Goal: Task Accomplishment & Management: Complete application form

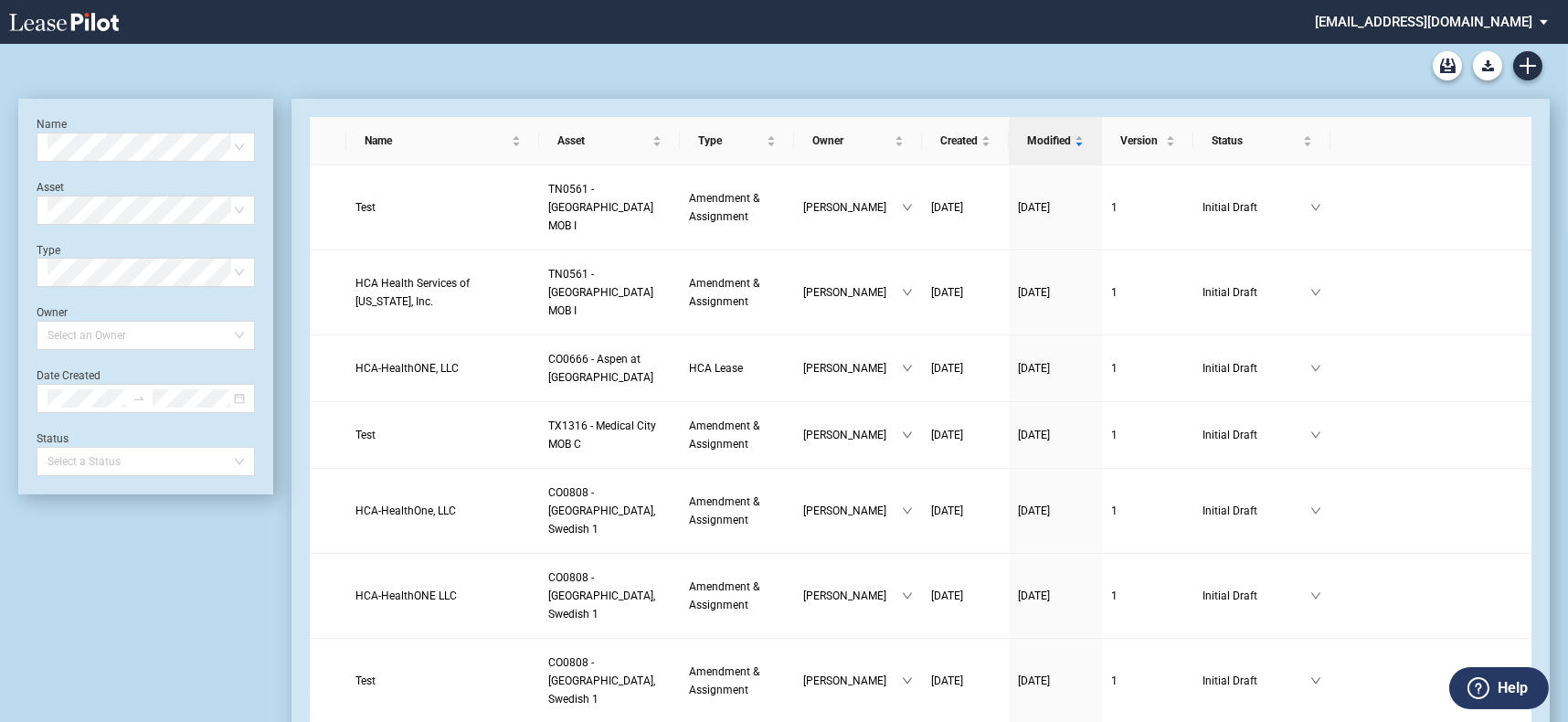
click at [1543, 63] on div "Medical Office Lease Blank Form Medical Office Amendment Blank Form Medical Off…" at bounding box center [783, 66] width 1531 height 44
click at [1532, 63] on icon "Create new document" at bounding box center [1528, 66] width 17 height 17
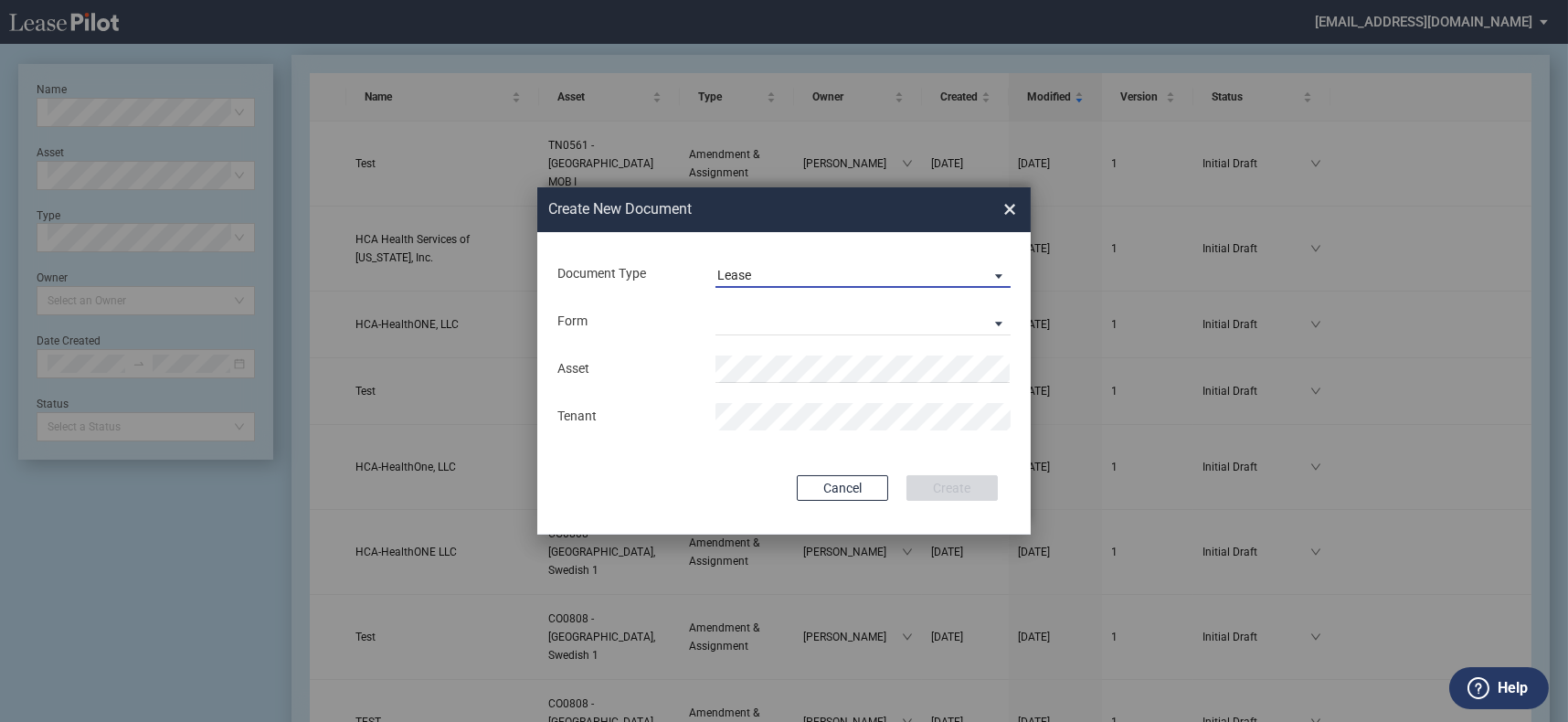
click at [767, 279] on span "Lease" at bounding box center [849, 276] width 262 height 18
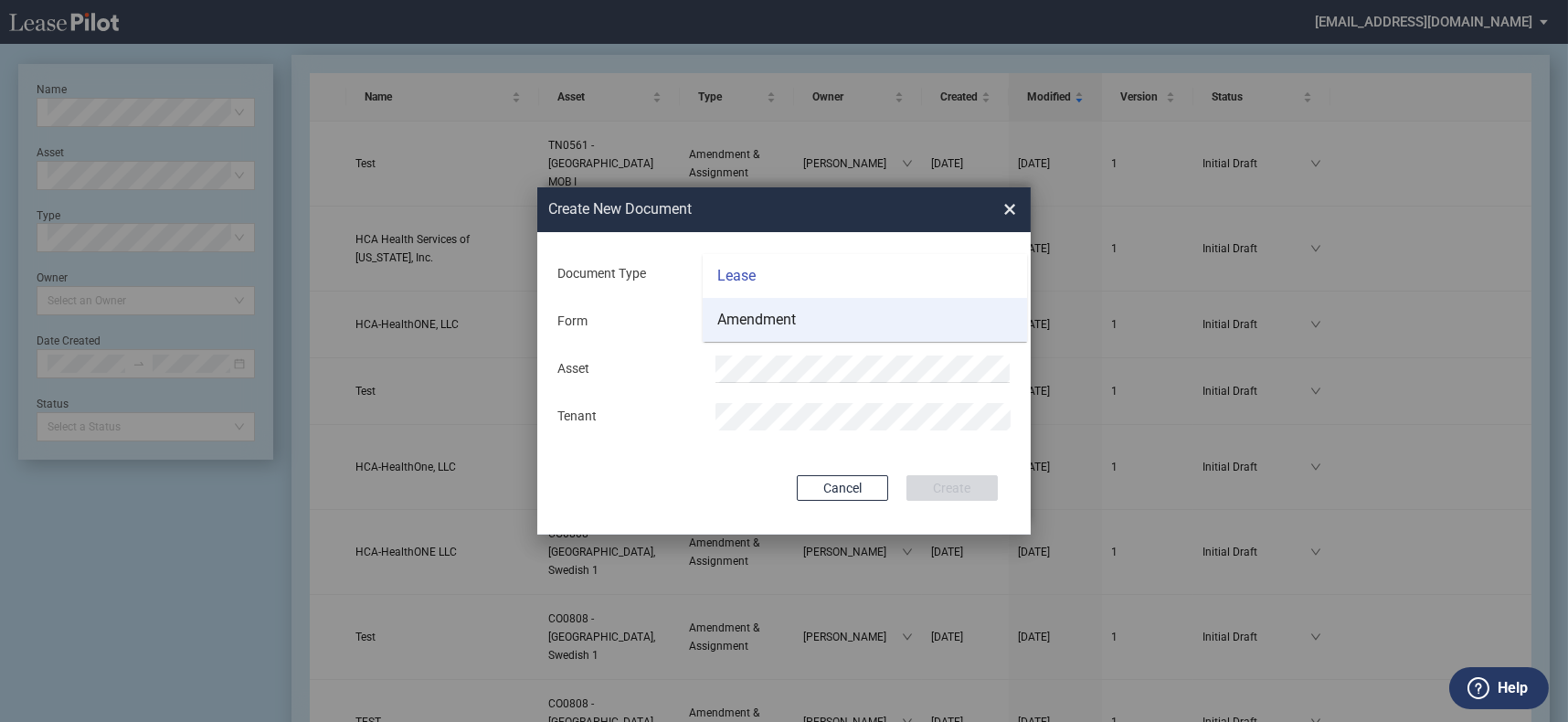
click at [789, 318] on div "Amendment" at bounding box center [756, 320] width 78 height 20
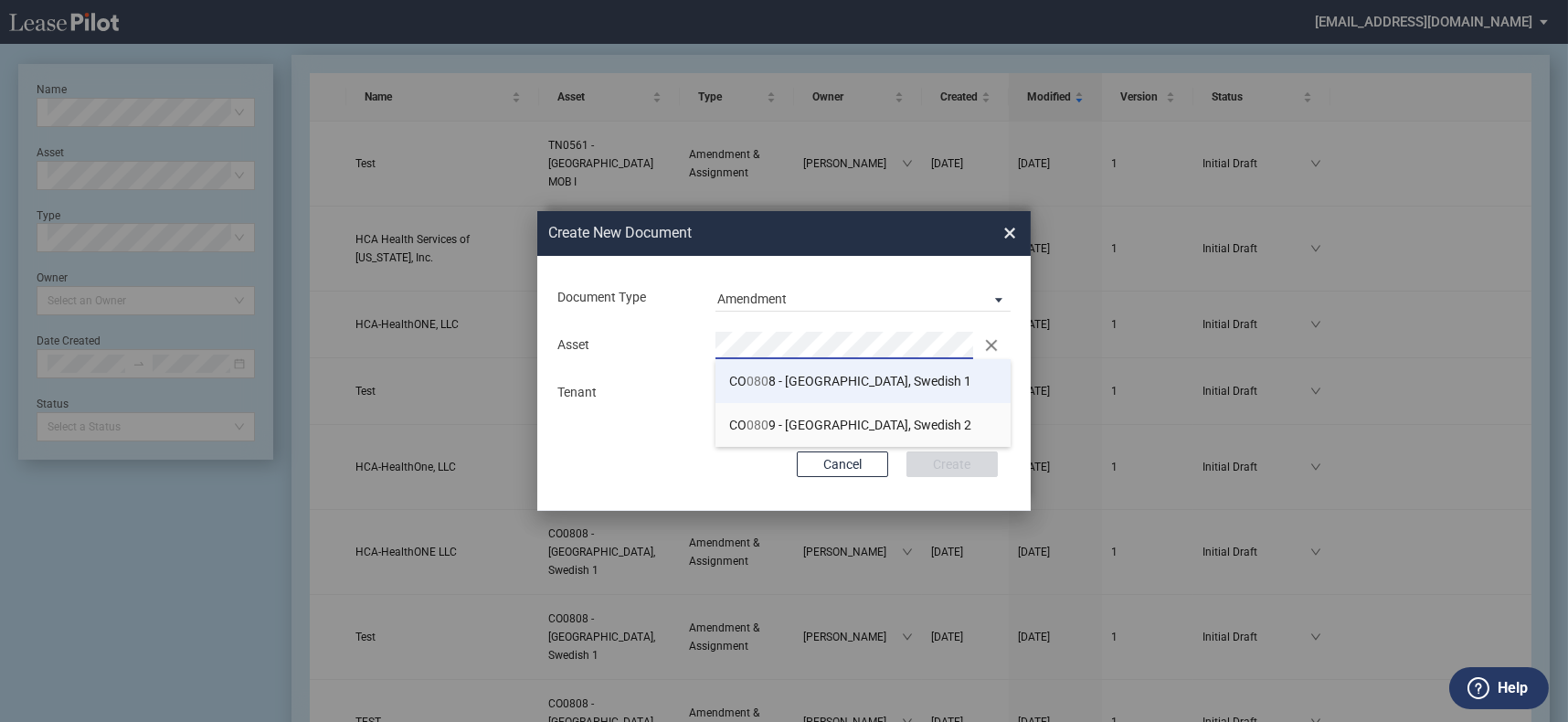
click at [814, 382] on span "CO 080 8 - Denver, Swedish 1" at bounding box center [851, 380] width 242 height 15
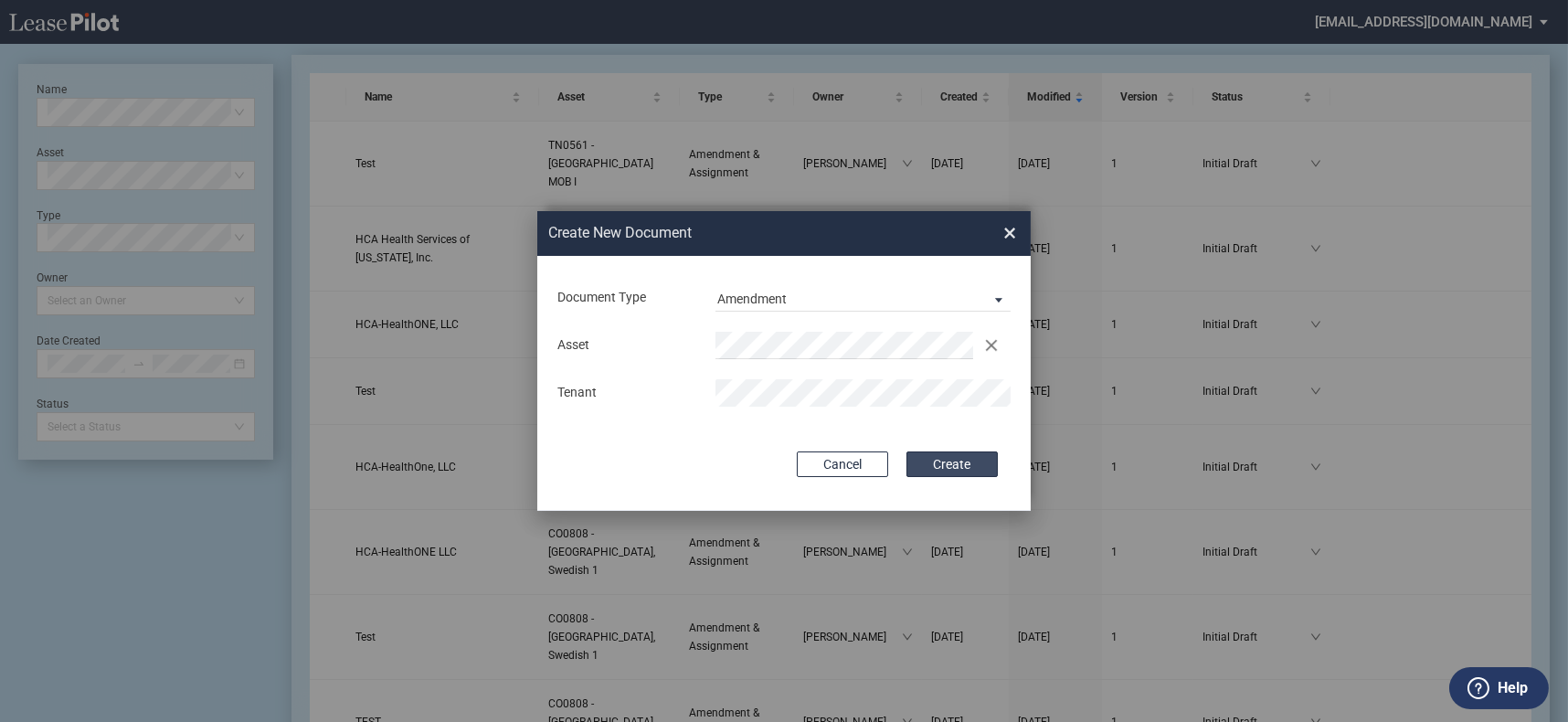
click at [927, 461] on button "Create" at bounding box center [952, 464] width 91 height 26
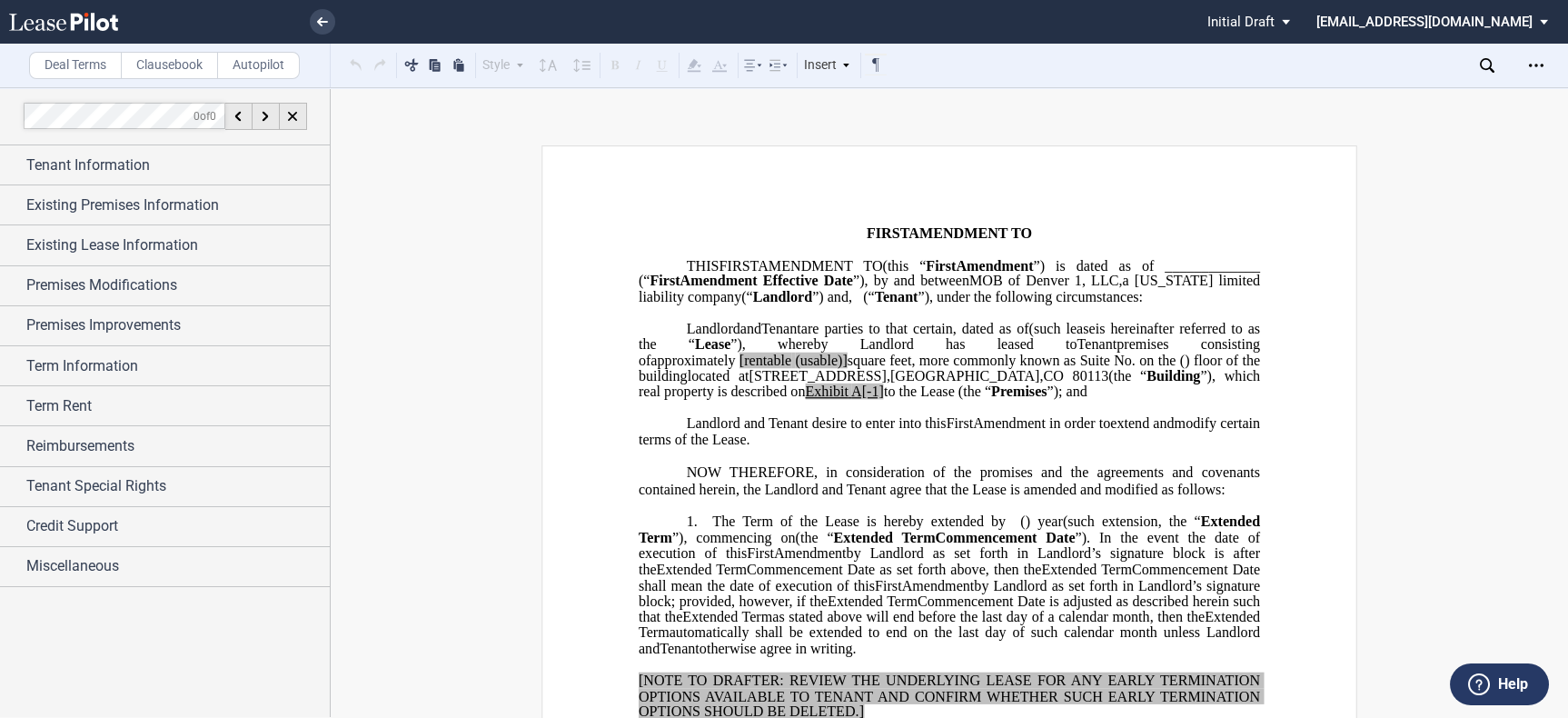
click at [867, 215] on p "﻿" at bounding box center [949, 218] width 621 height 16
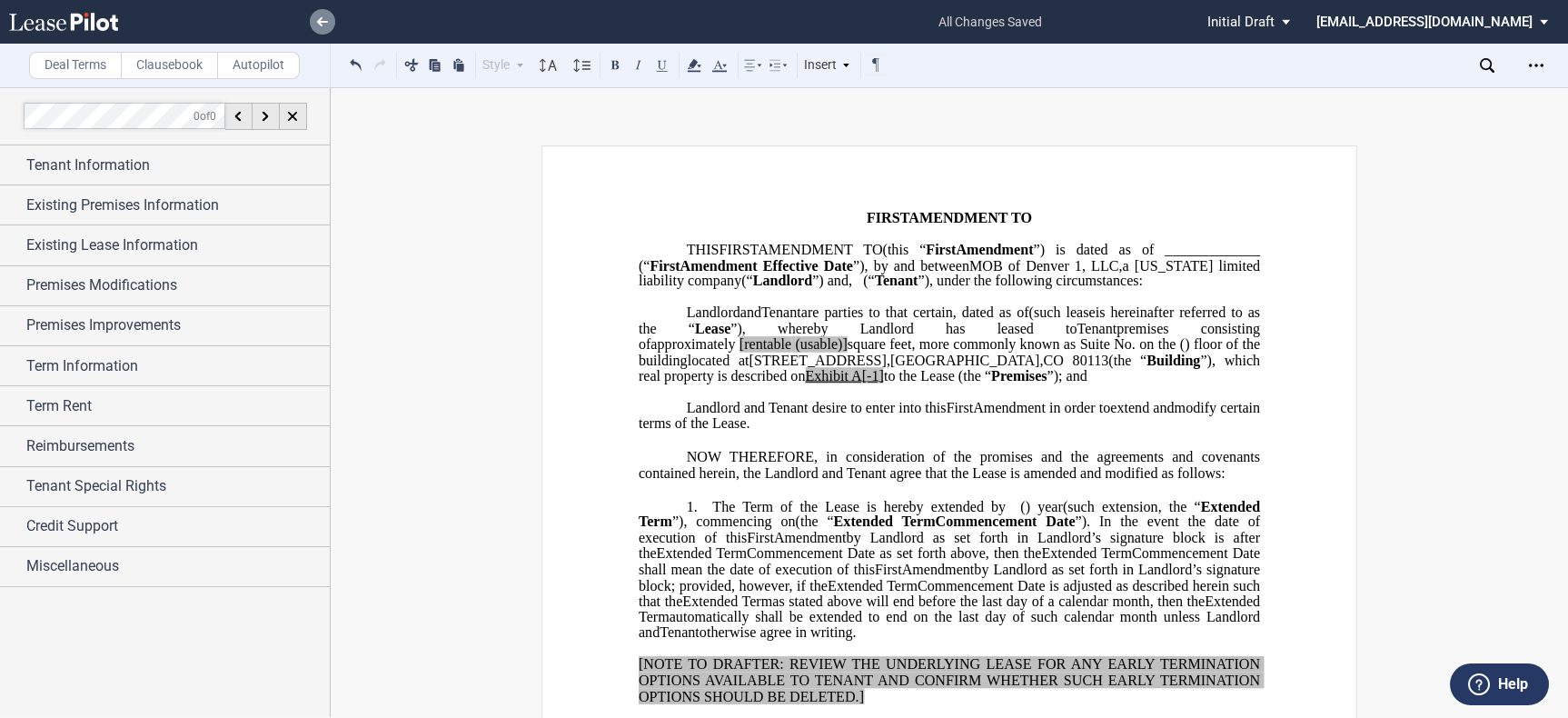
click at [321, 18] on use at bounding box center [322, 21] width 11 height 9
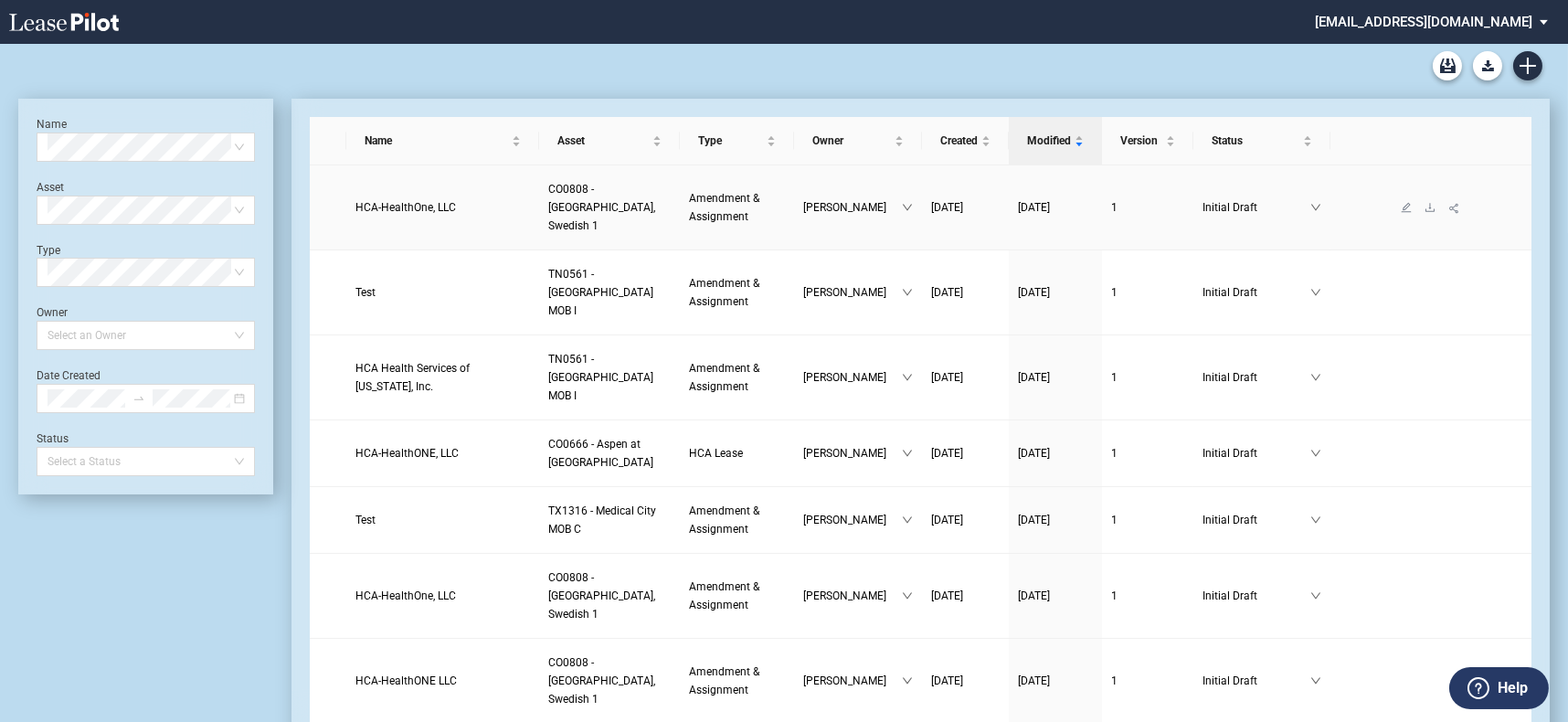
click at [433, 201] on span "HCA-HealthOne, LLC" at bounding box center [405, 207] width 100 height 13
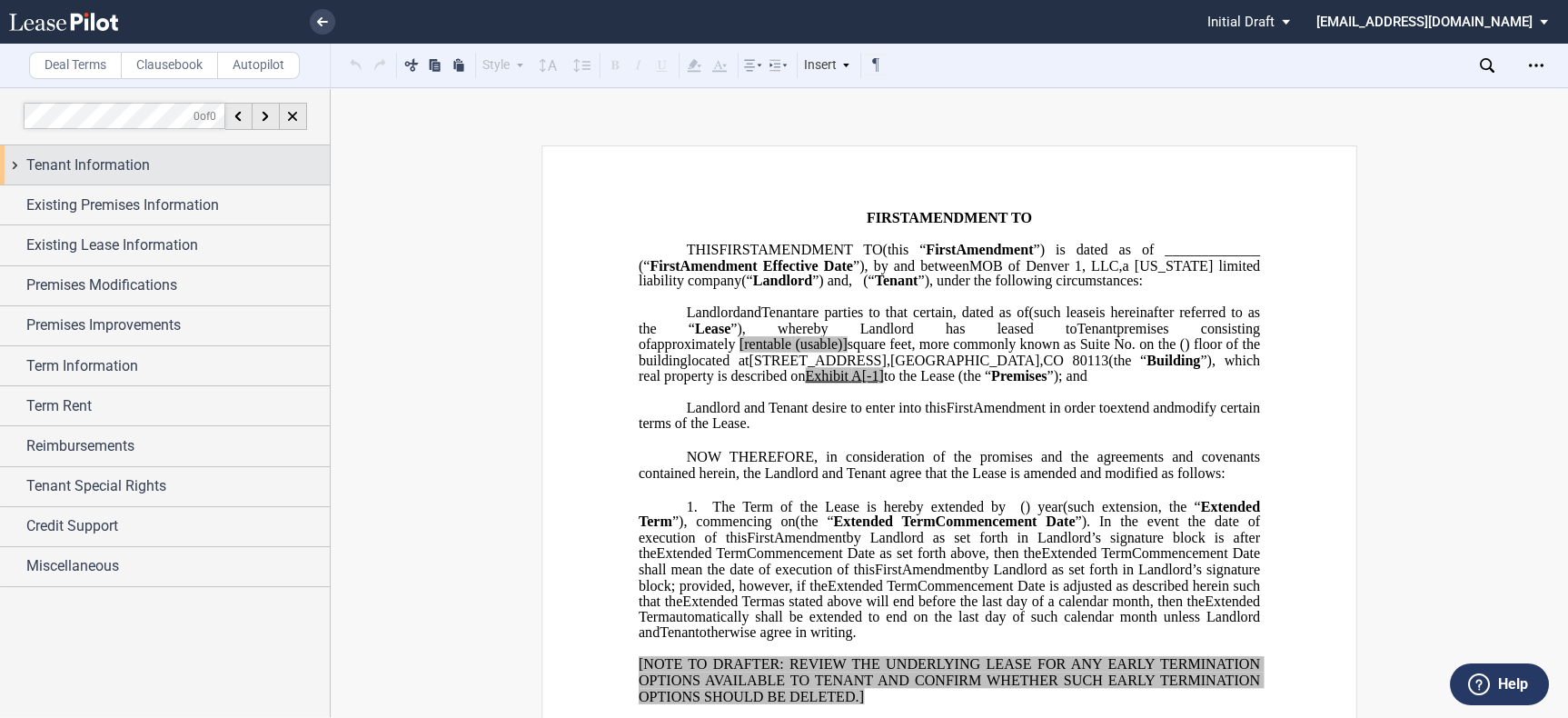
click at [196, 150] on div "Tenant Information" at bounding box center [165, 165] width 330 height 40
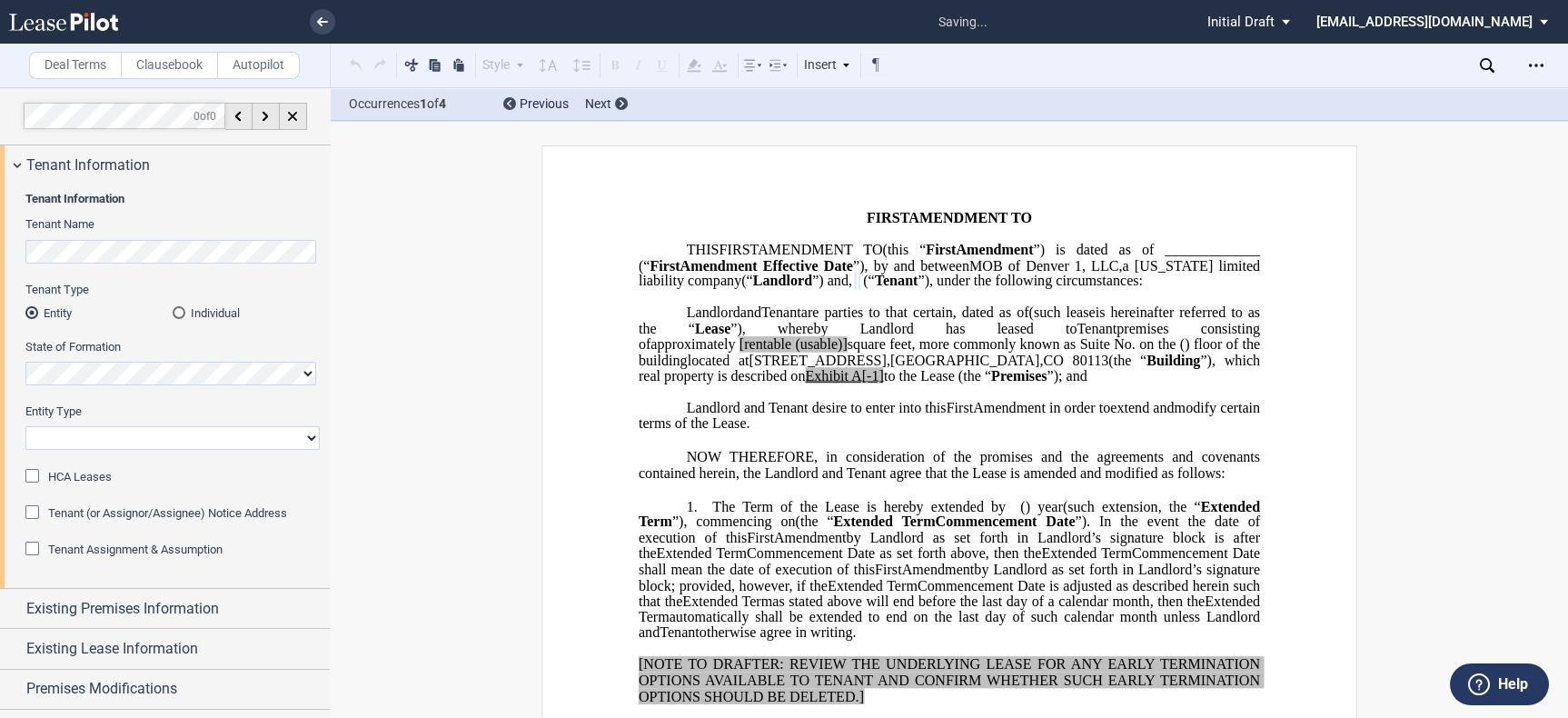
click at [144, 437] on select "Corporation Limited Liability Company General Partnership Limited Partnership O…" at bounding box center [173, 438] width 294 height 24
select select "limited liability company"
click at [26, 426] on select "Corporation Limited Liability Company General Partnership Limited Partnership O…" at bounding box center [173, 438] width 294 height 24
click at [26, 477] on div "HCA Leases" at bounding box center [35, 478] width 18 height 18
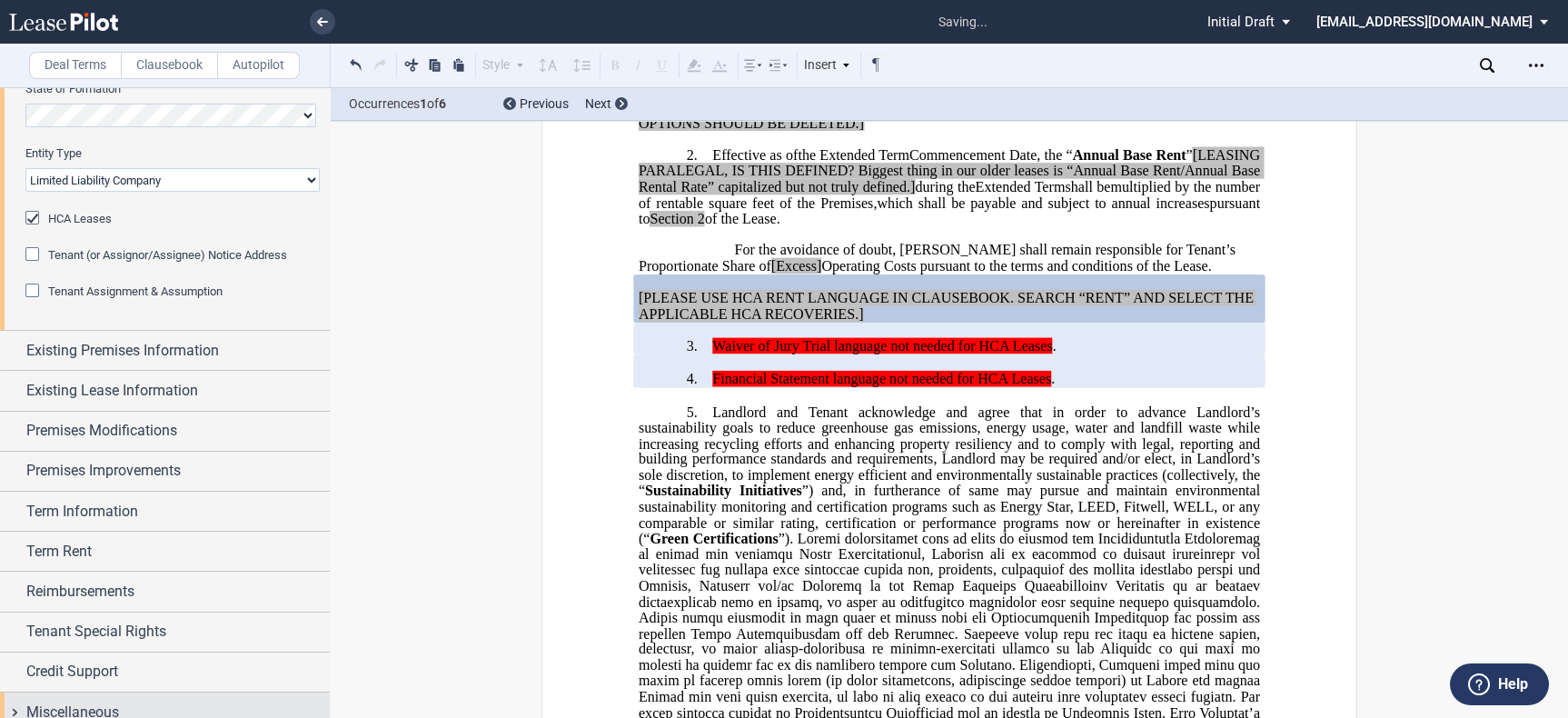
scroll to position [273, 0]
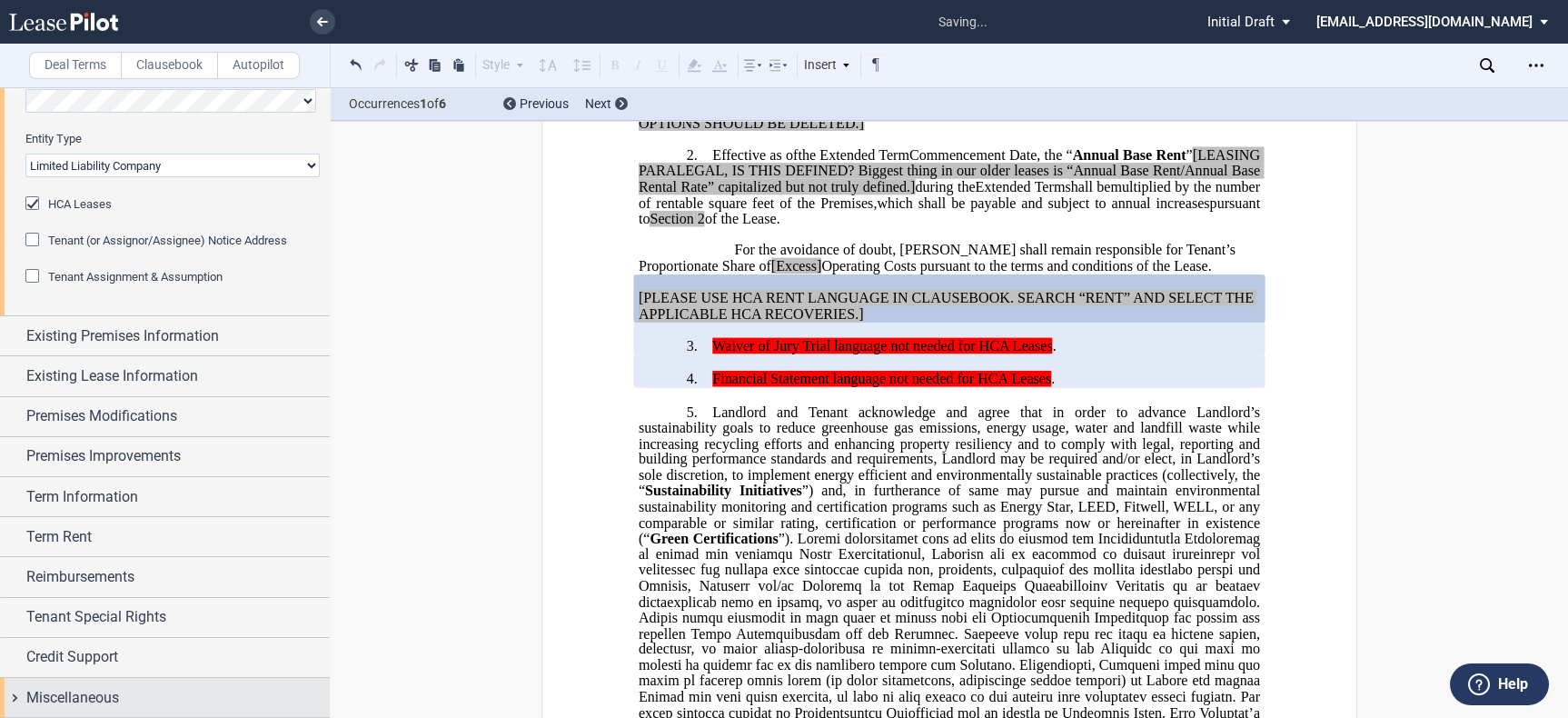
click at [107, 700] on span "Miscellaneous" at bounding box center [73, 697] width 93 height 22
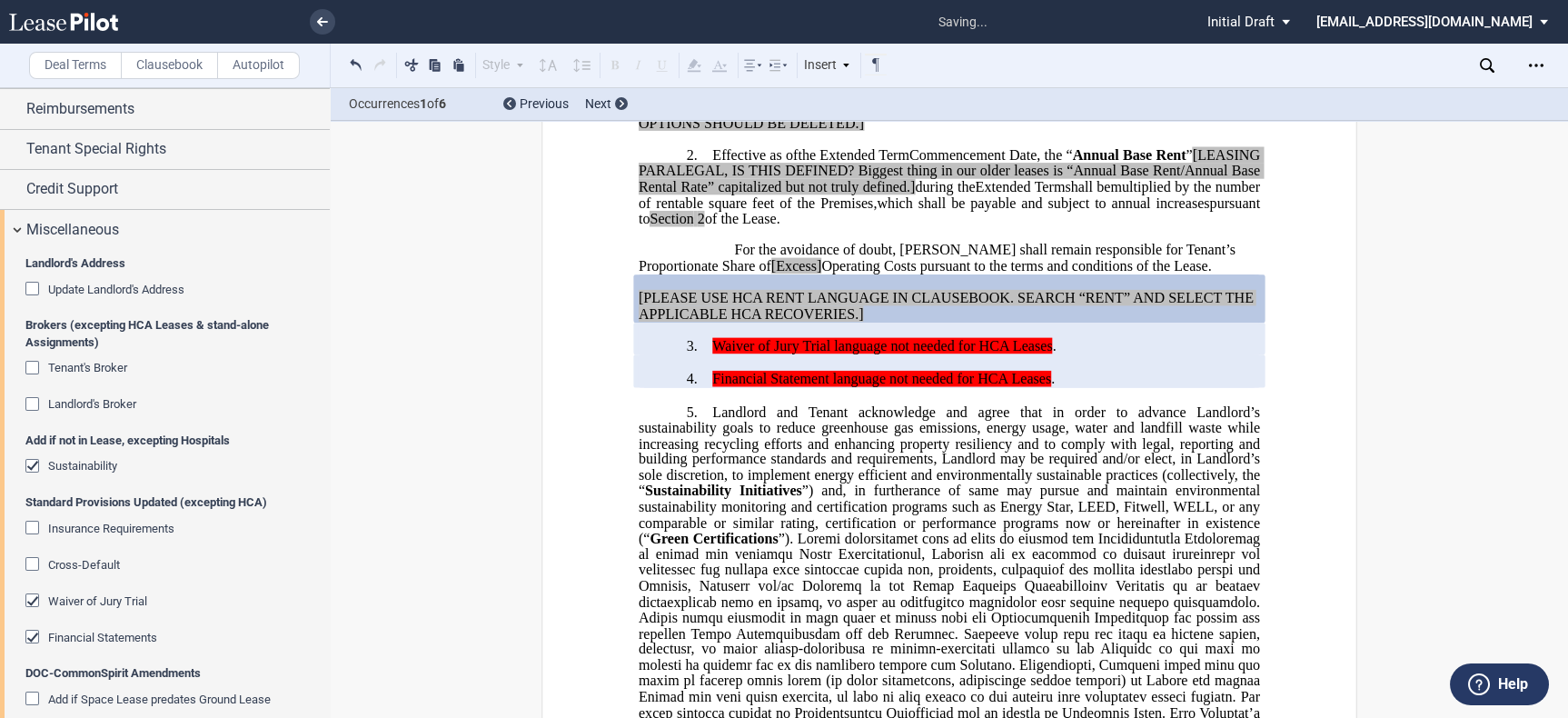
drag, startPoint x: 29, startPoint y: 457, endPoint x: 40, endPoint y: 597, distance: 140.4
click at [30, 458] on div "Sustainability" at bounding box center [35, 467] width 18 height 18
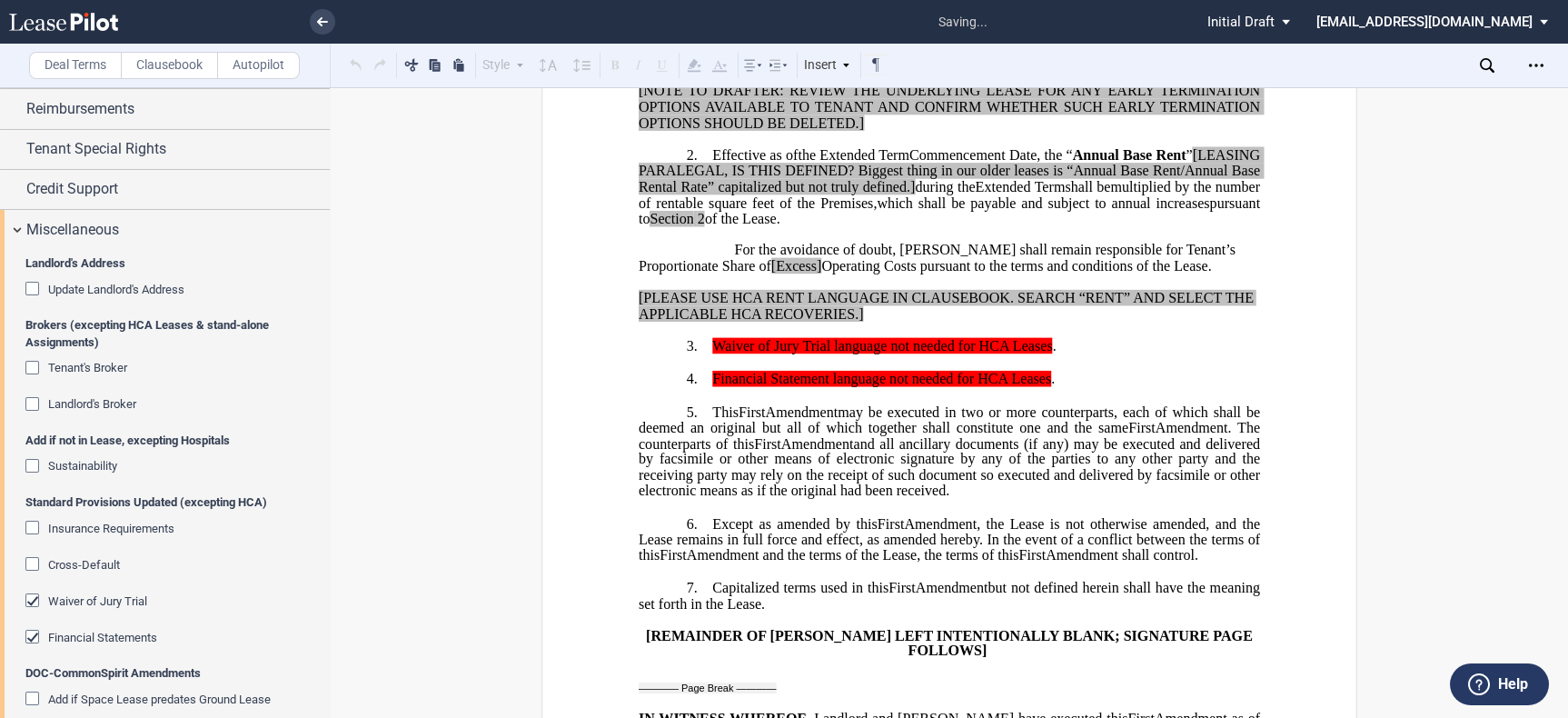
click at [38, 597] on div "Waiver of Jury Trial" at bounding box center [35, 602] width 18 height 18
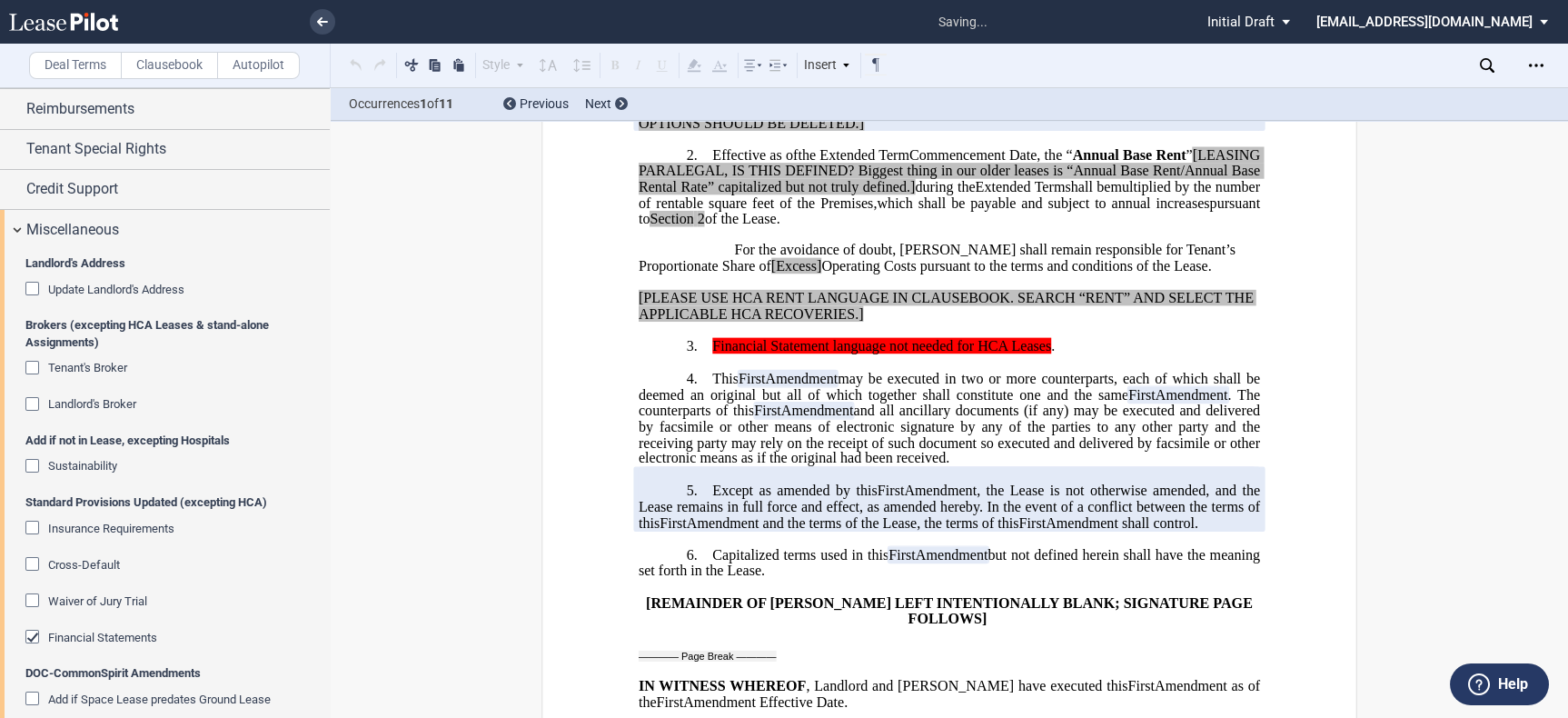
click at [36, 633] on div "Financial Statements" at bounding box center [35, 638] width 18 height 18
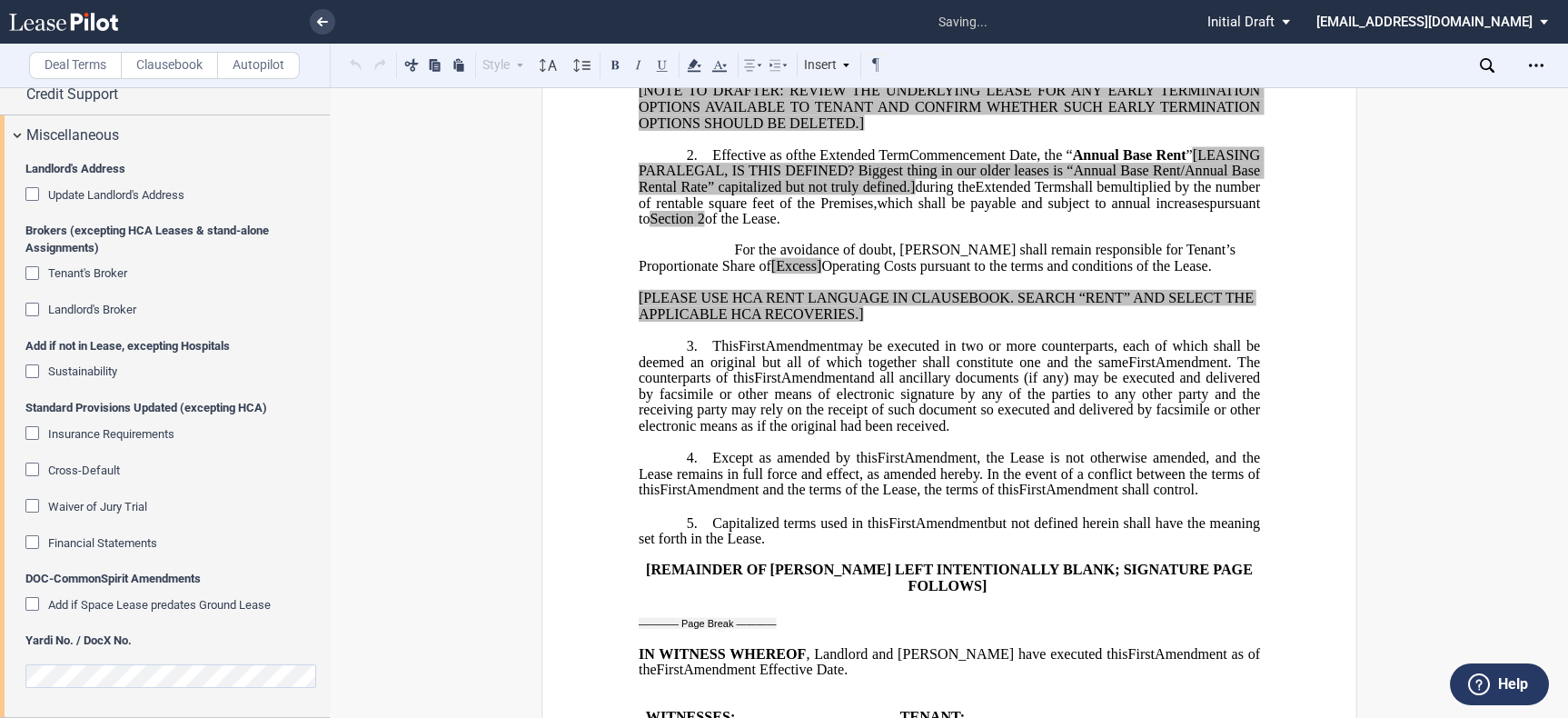
scroll to position [531, 0]
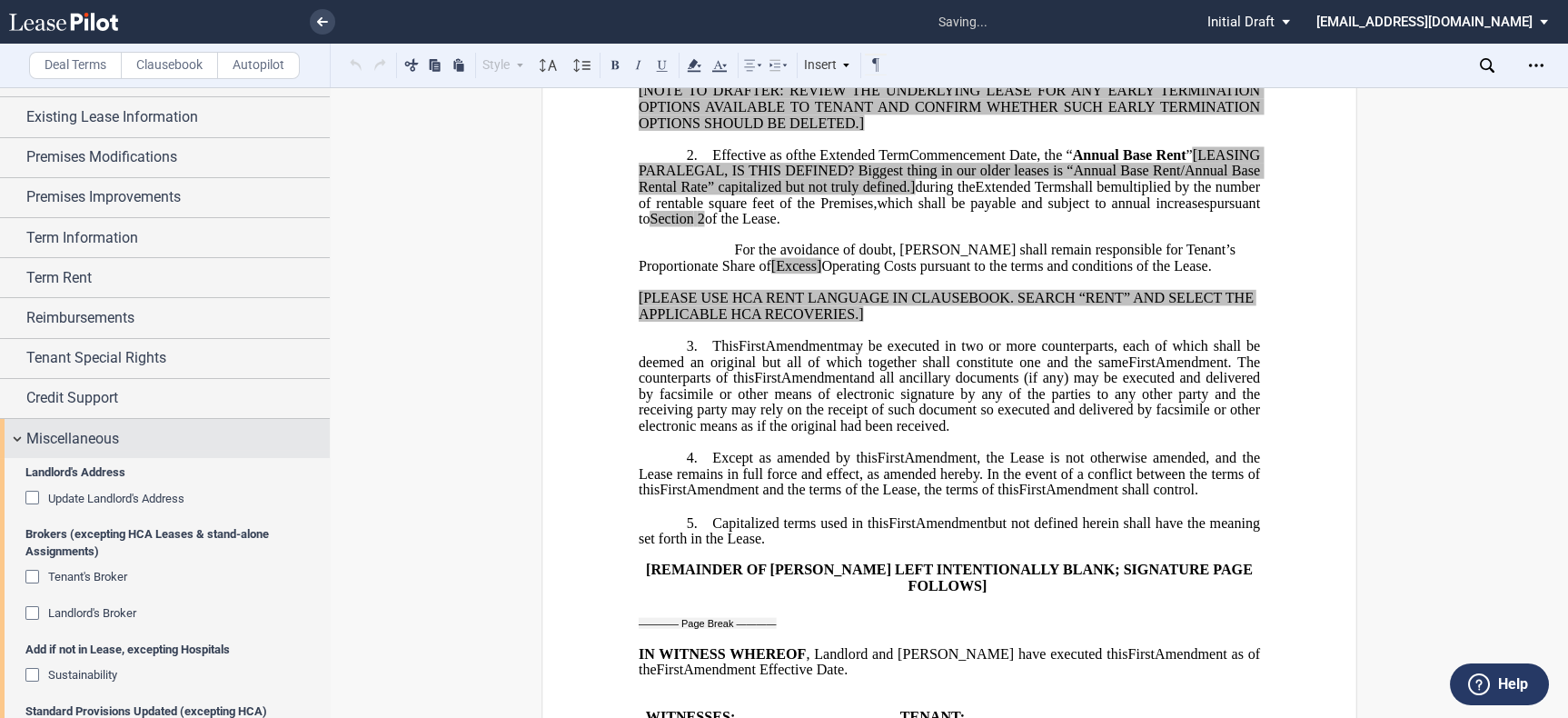
click at [101, 441] on span "Miscellaneous" at bounding box center [73, 439] width 93 height 22
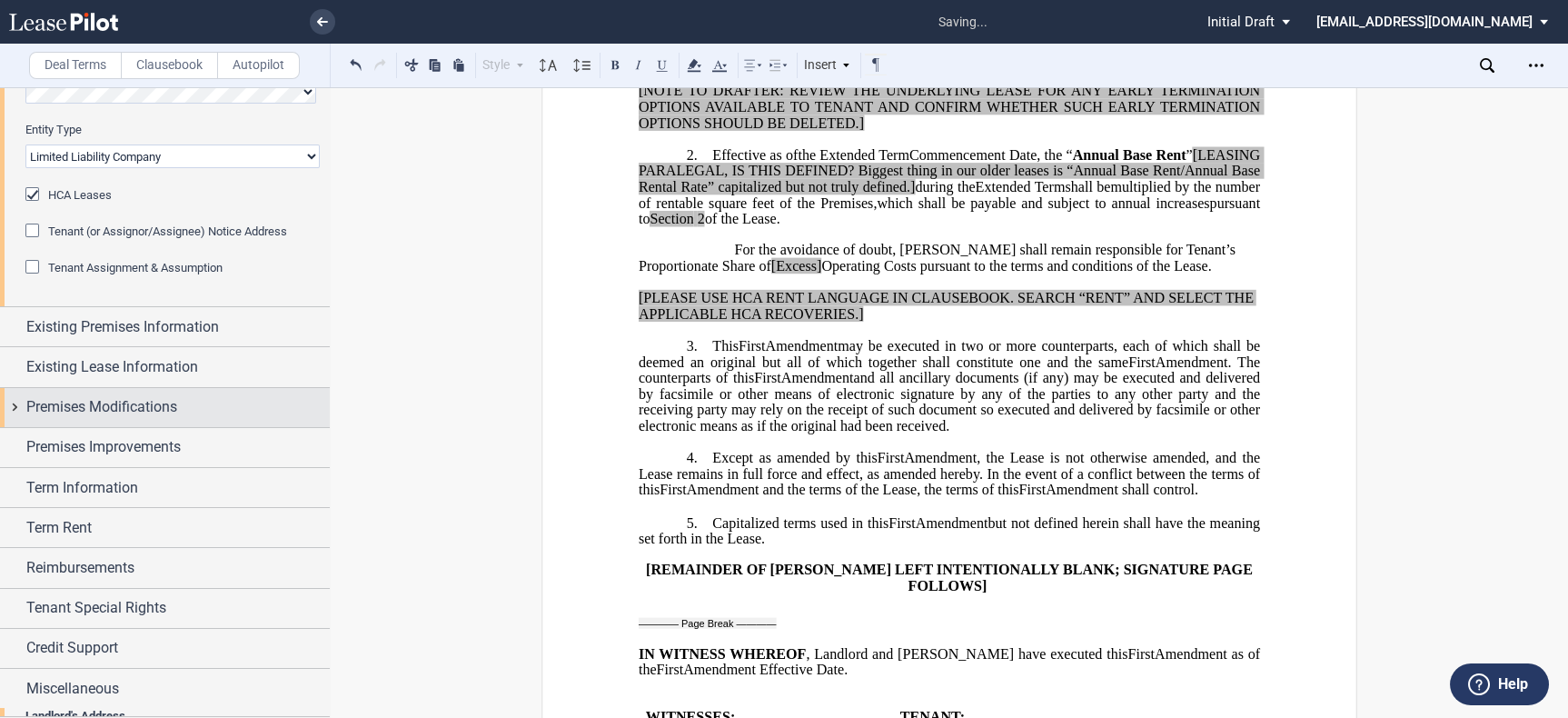
scroll to position [273, 0]
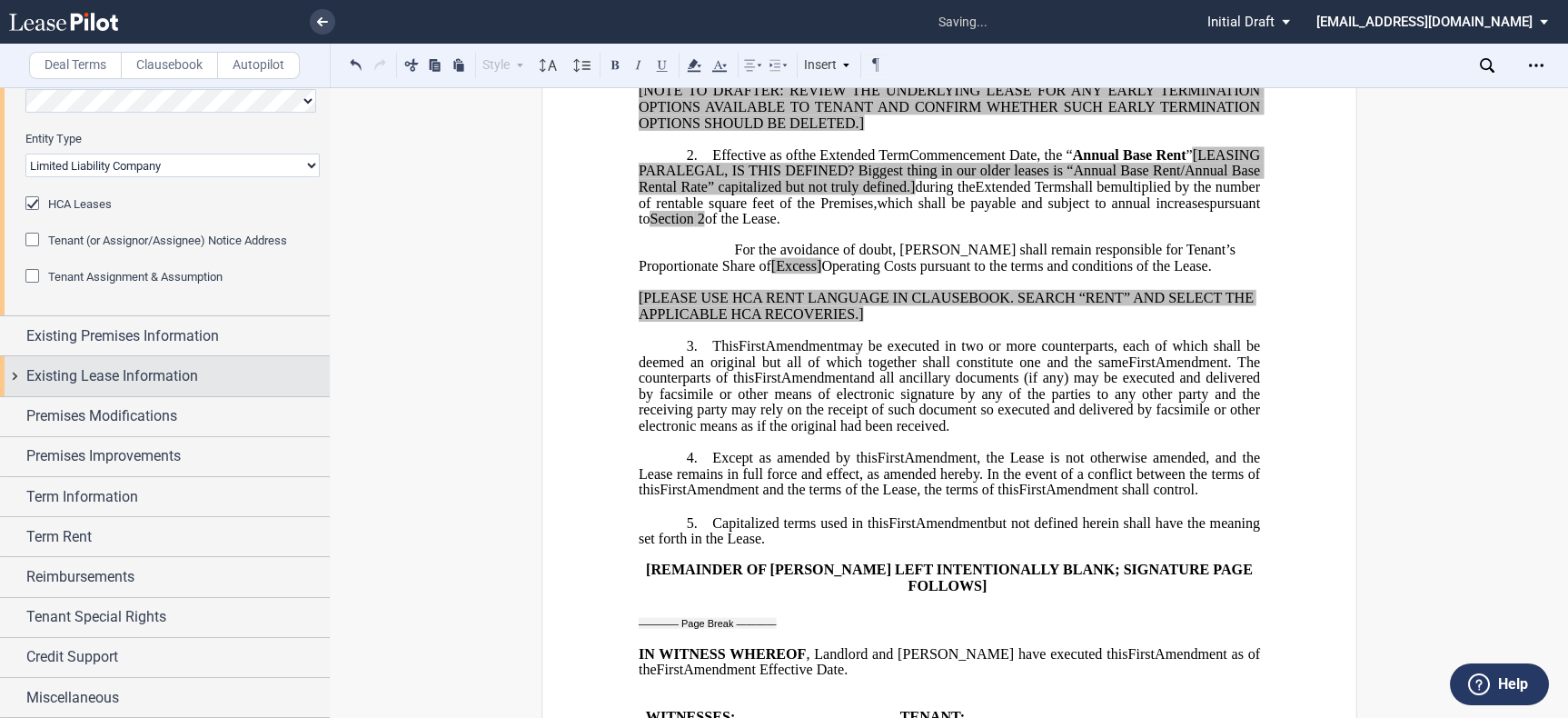
click at [105, 345] on span "Existing Premises Information" at bounding box center [123, 336] width 193 height 22
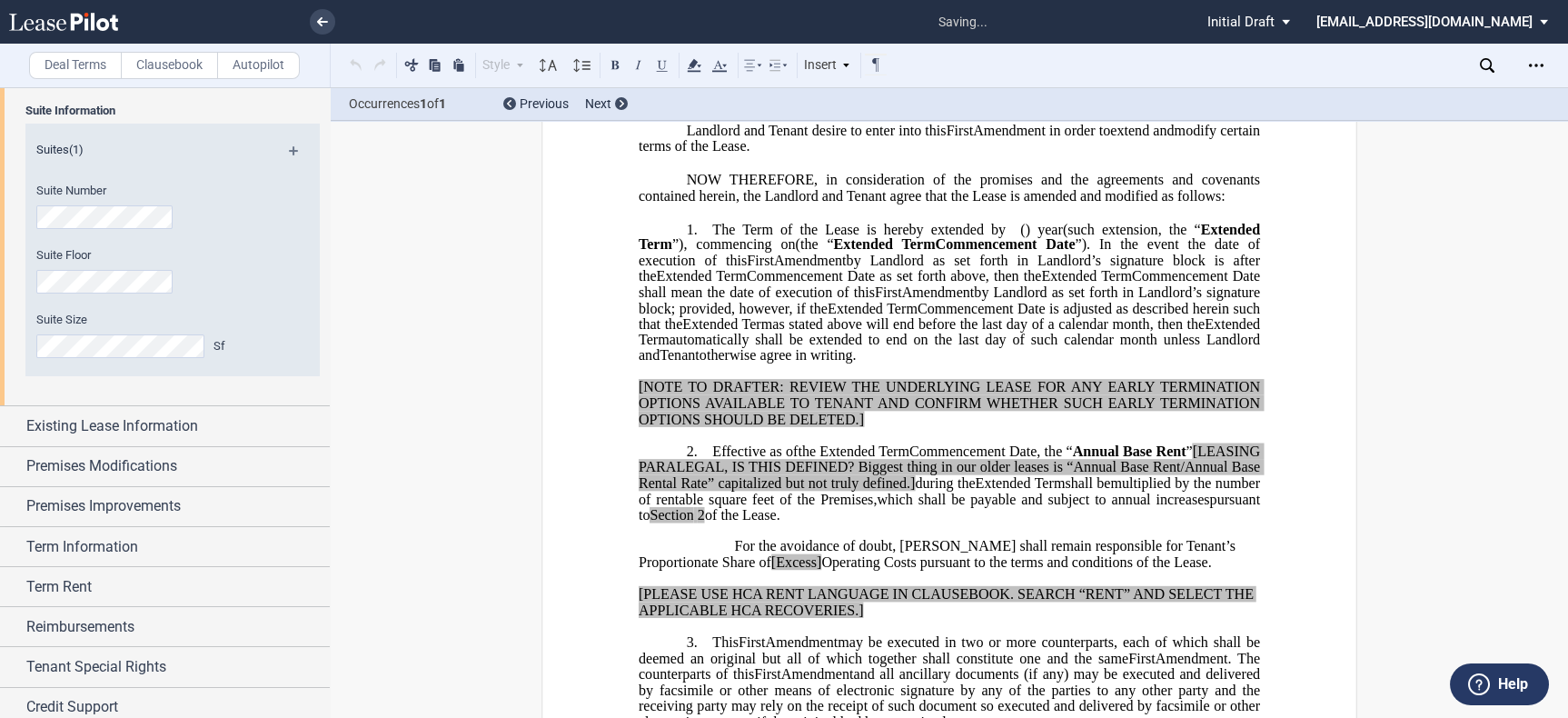
scroll to position [46, 0]
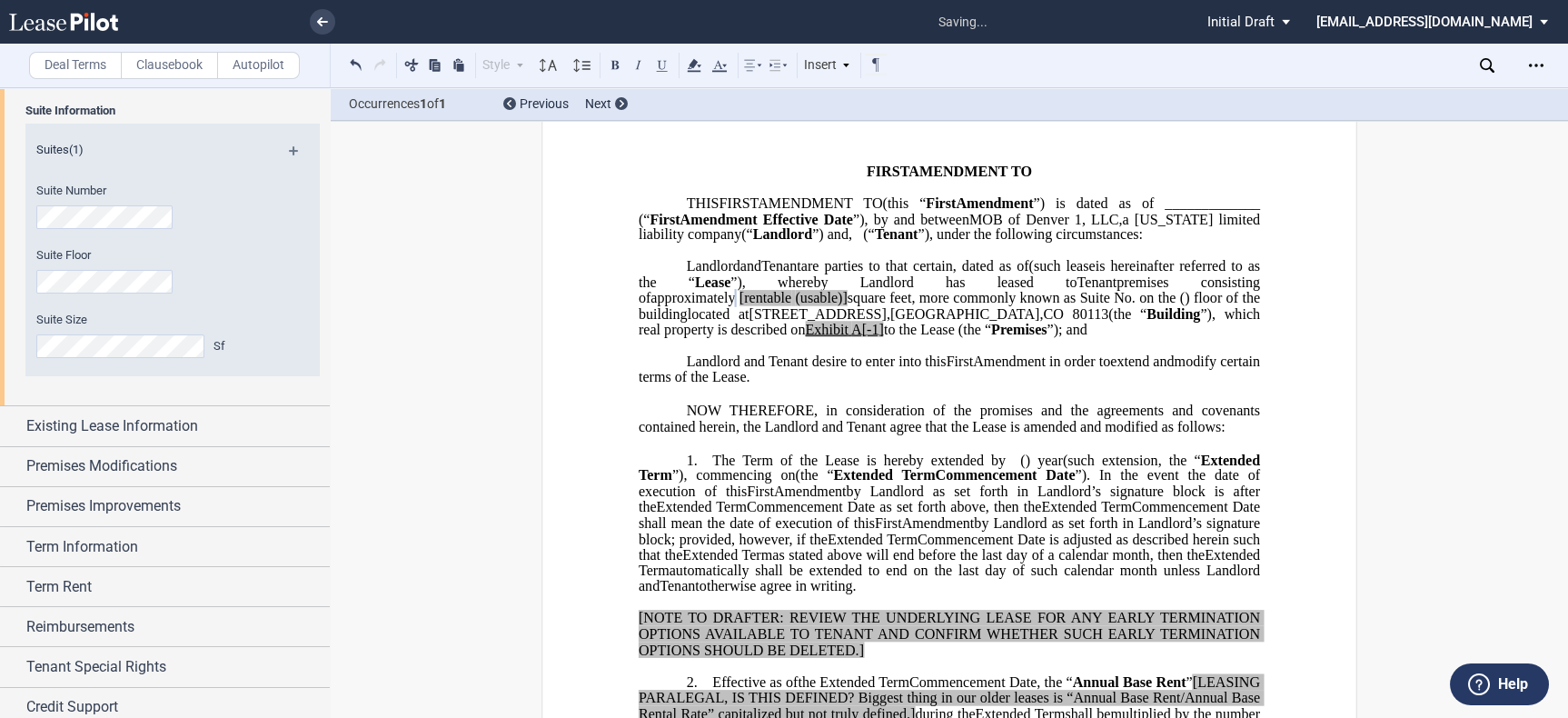
click at [847, 306] on span "(usable)]" at bounding box center [821, 297] width 51 height 17
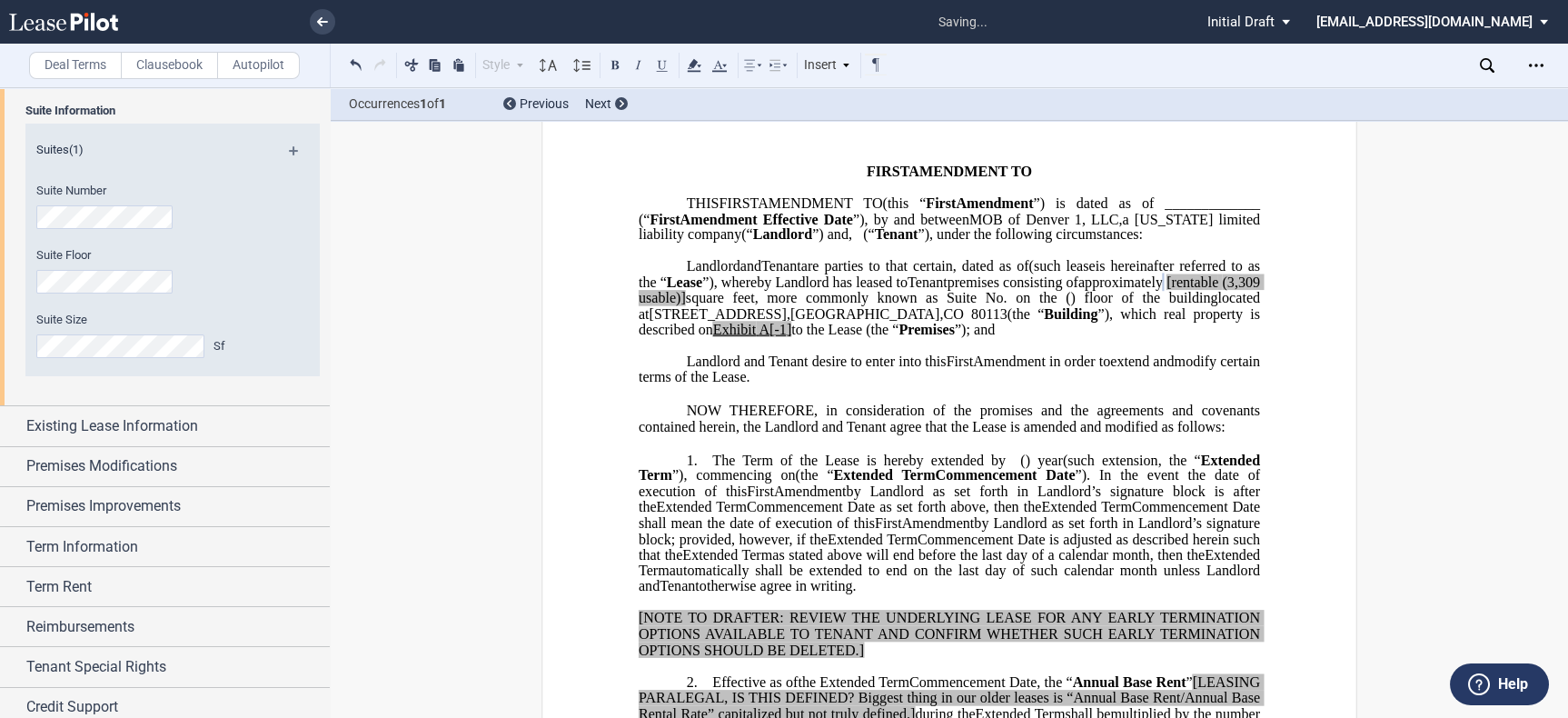
click at [1146, 305] on span "(3,309 usable)]" at bounding box center [951, 289] width 625 height 32
click at [1167, 289] on span "[rentable" at bounding box center [1193, 281] width 51 height 17
click at [791, 338] on span "A[-1]" at bounding box center [775, 330] width 33 height 17
click at [786, 338] on span "A-1]" at bounding box center [773, 330] width 28 height 17
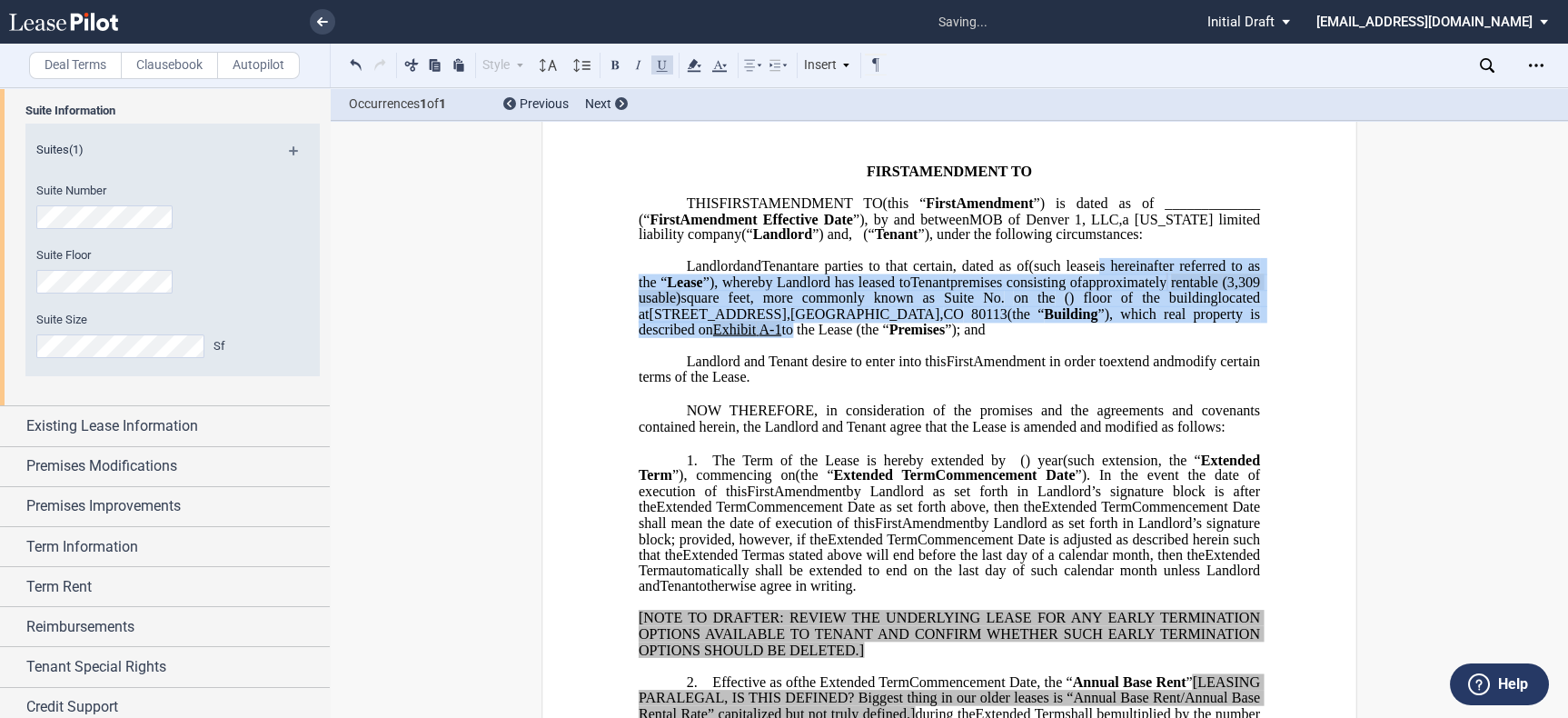
drag, startPoint x: 1228, startPoint y: 361, endPoint x: 876, endPoint y: 305, distance: 356.4
click at [876, 305] on p "MOB of Denver 1, LLC , a Delaware limited liability company (“ Landlord ”) Land…" at bounding box center [949, 298] width 621 height 79
click at [692, 73] on icon at bounding box center [695, 65] width 22 height 22
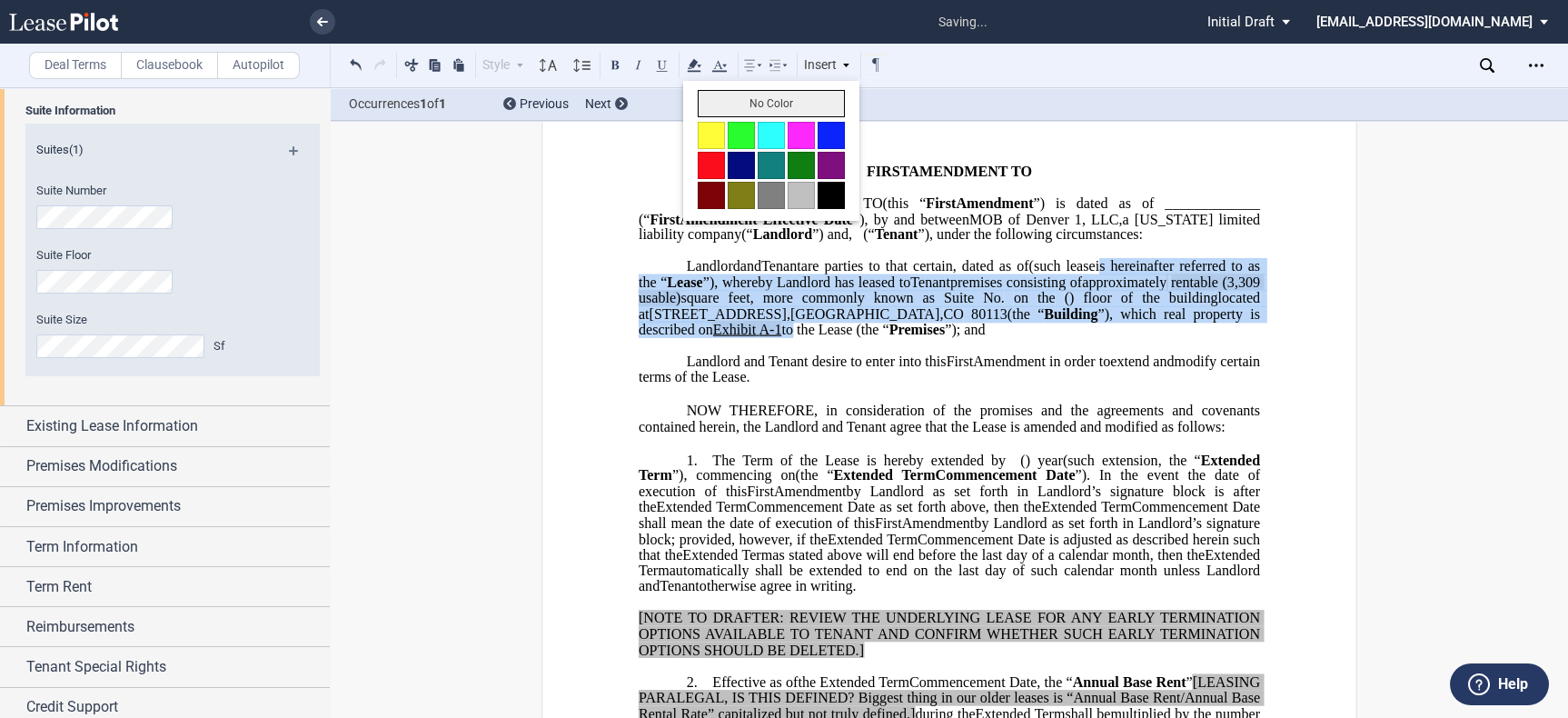
click at [733, 106] on button "No Color" at bounding box center [771, 104] width 147 height 28
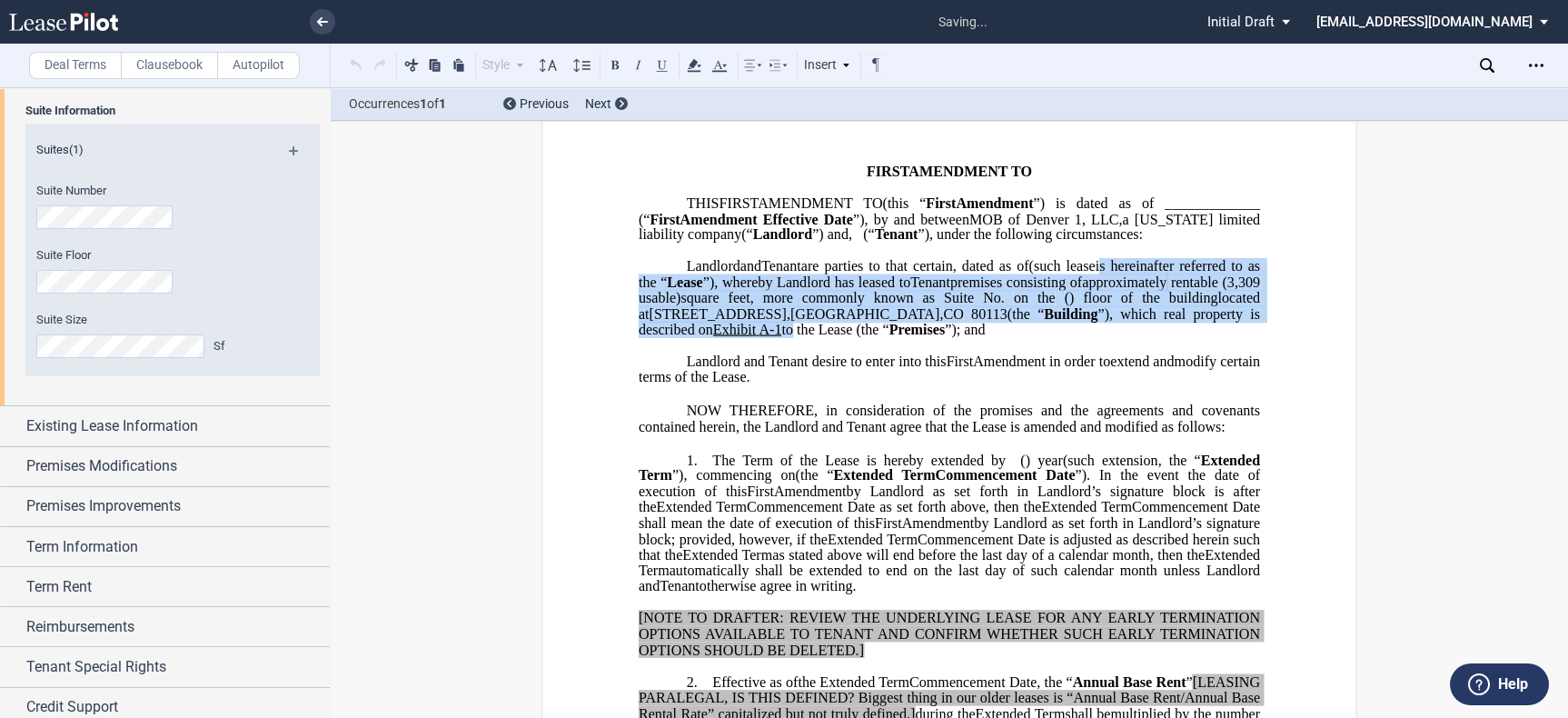
click at [862, 386] on p "Landlord and Tenant desire to enter into this ﻿ ﻿ First Amendment in order to e…" at bounding box center [949, 370] width 621 height 32
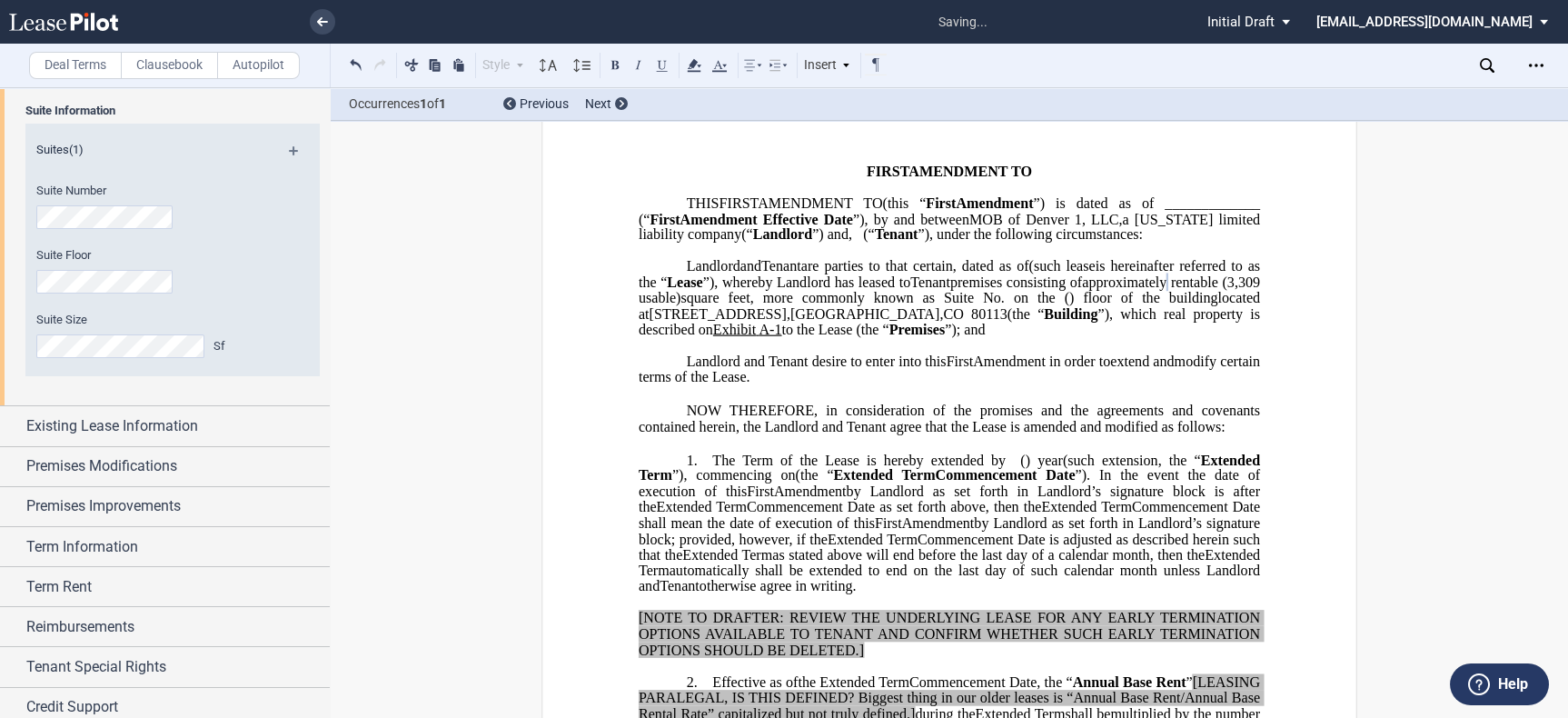
scroll to position [248, 0]
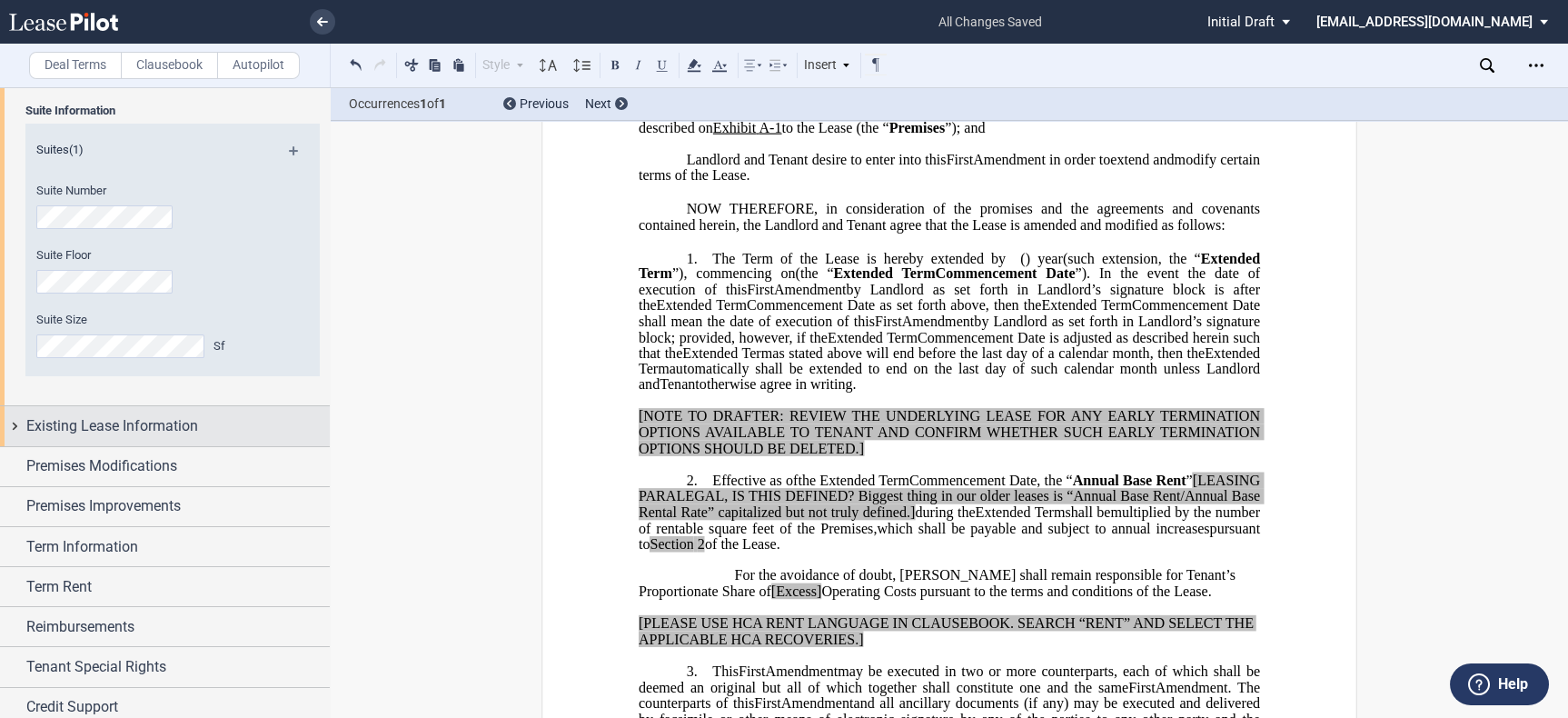
click at [153, 420] on span "Existing Lease Information" at bounding box center [113, 426] width 172 height 22
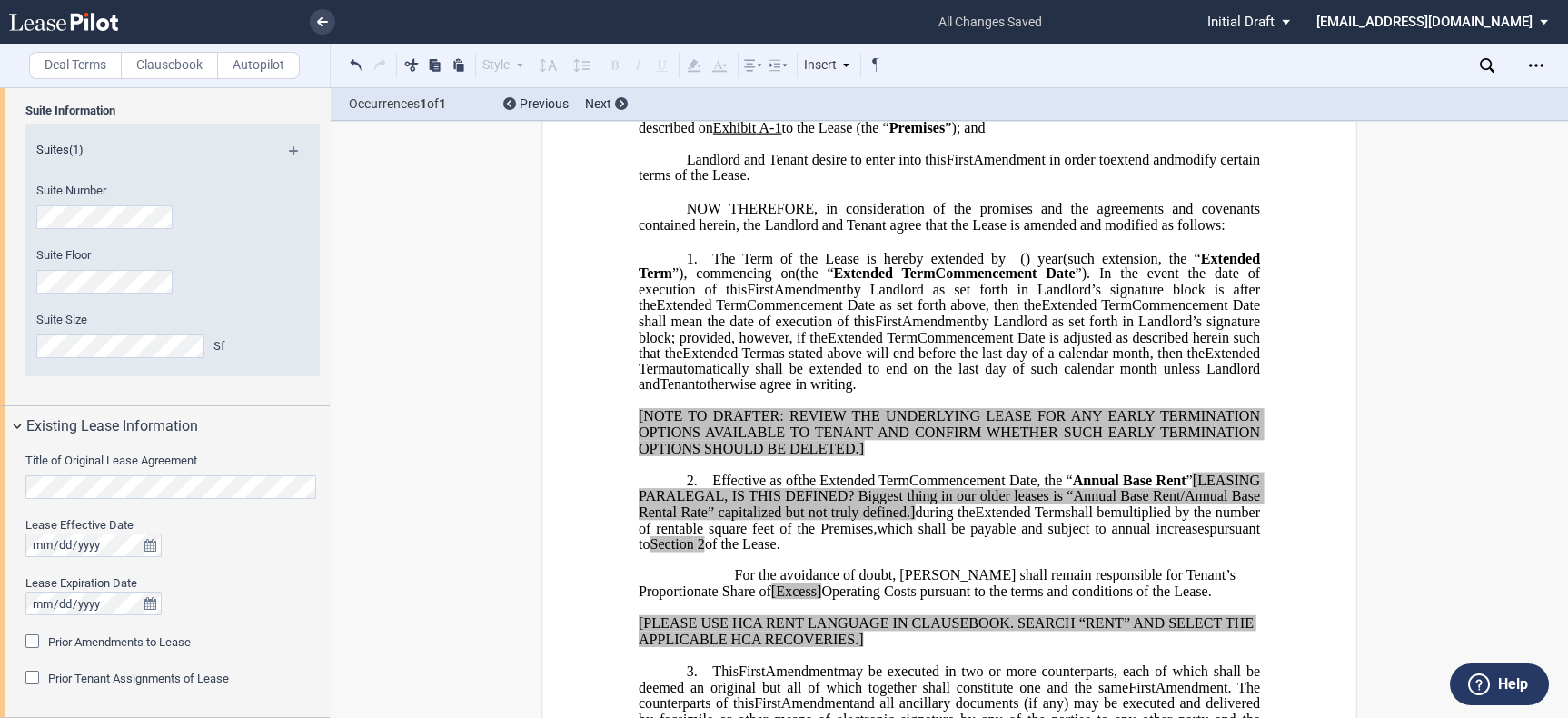
click at [0, 475] on html ".bocls-1{fill:#26354a;fill-rule:evenodd} Loading... × all changes saved Pending…" at bounding box center [784, 359] width 1568 height 718
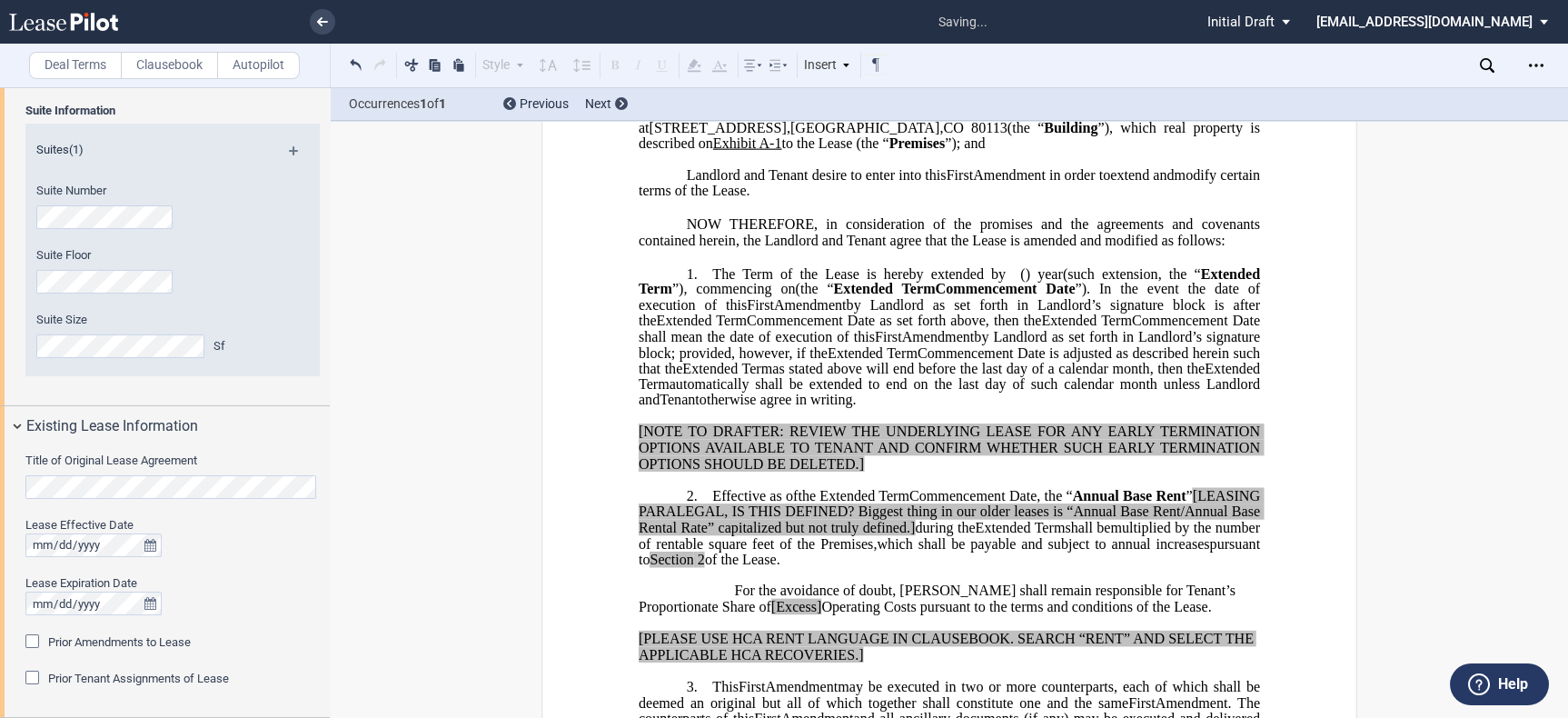
click at [37, 634] on div "Prior Amendments to Lease" at bounding box center [35, 643] width 18 height 18
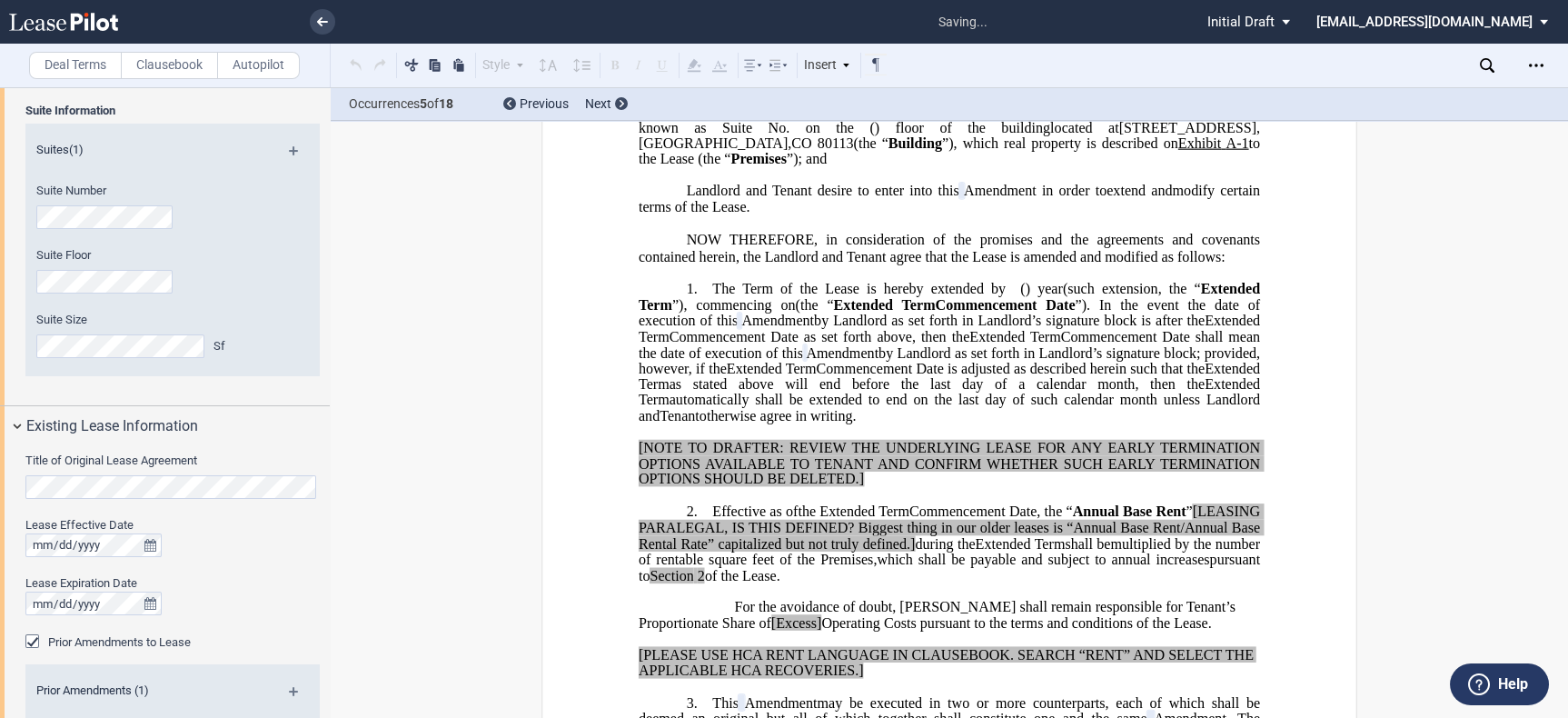
scroll to position [835, 0]
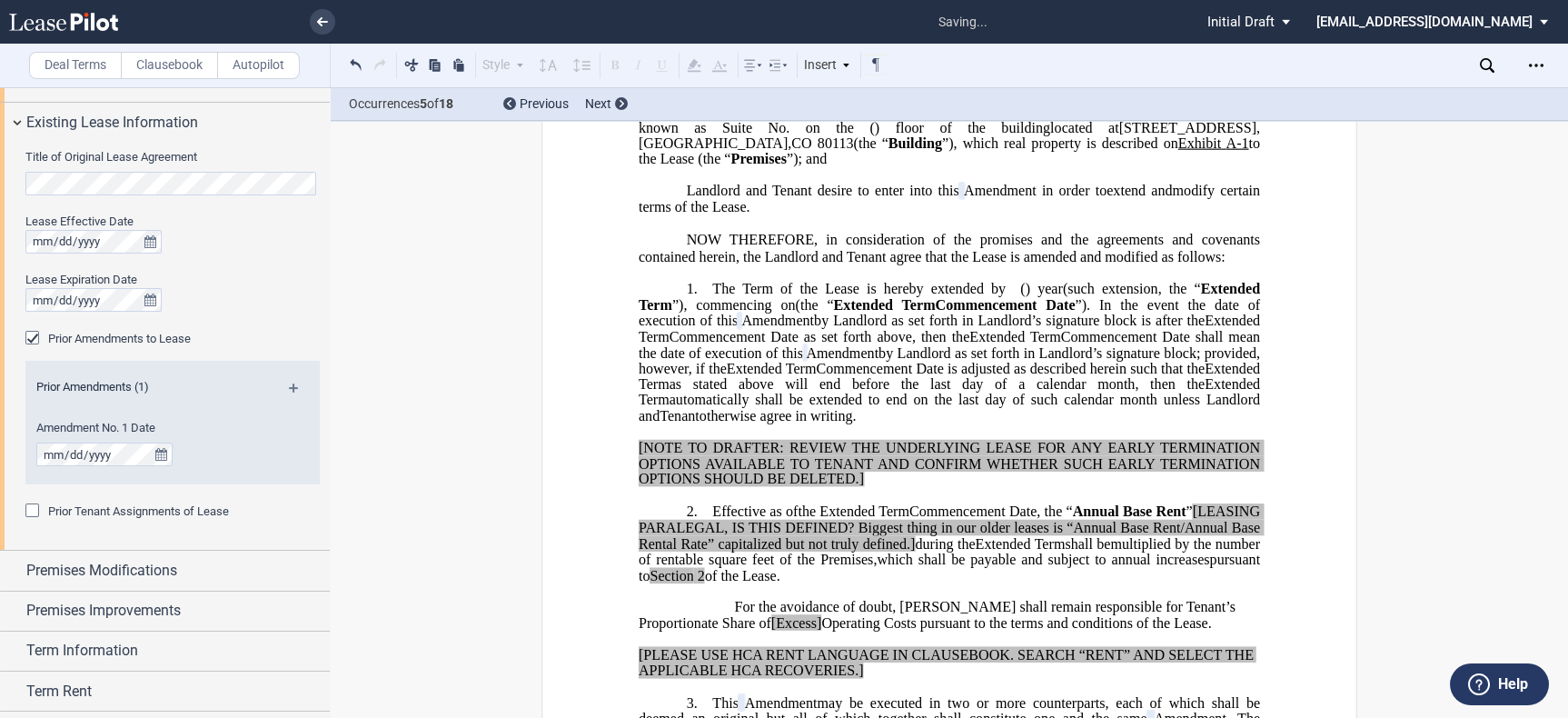
click at [296, 385] on md-icon at bounding box center [300, 394] width 25 height 22
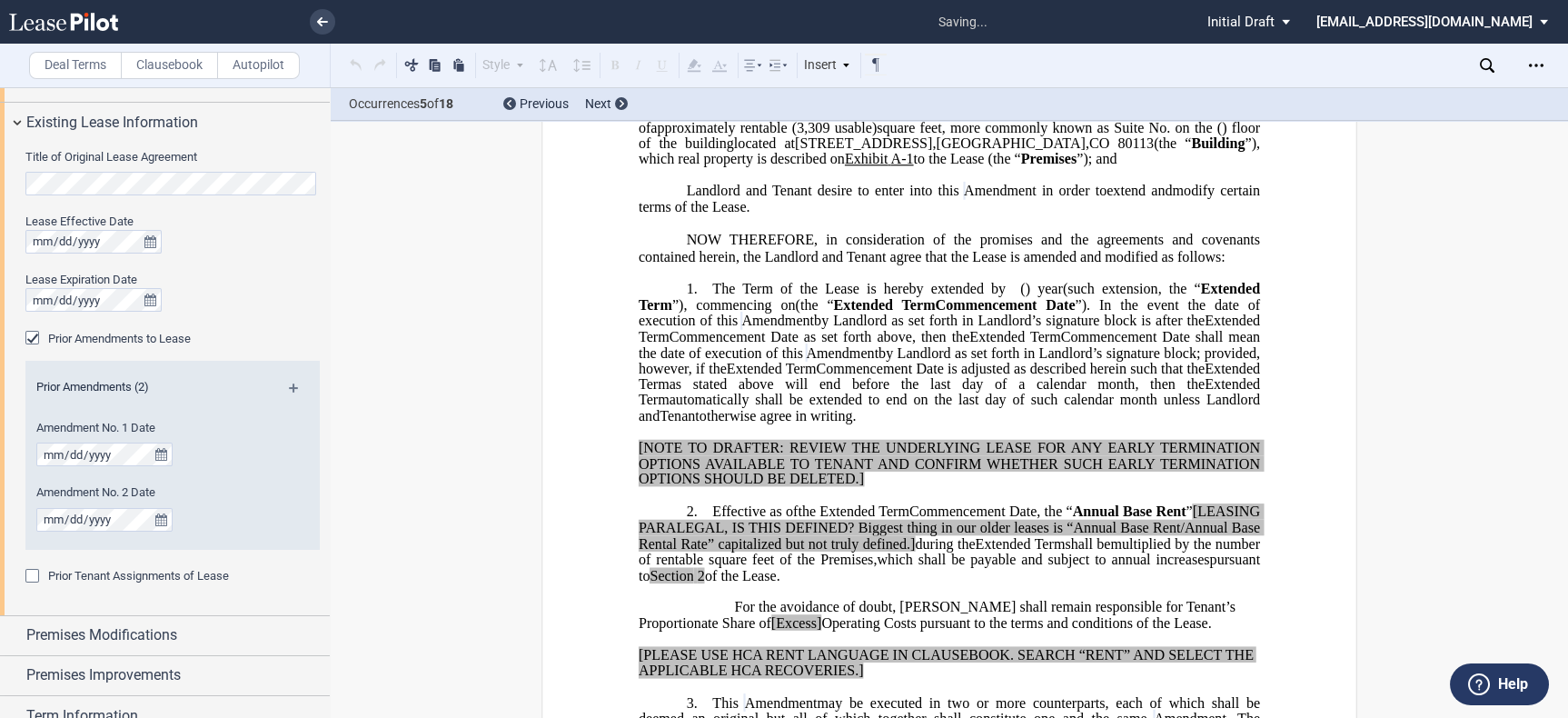
click at [294, 385] on md-icon at bounding box center [300, 394] width 25 height 22
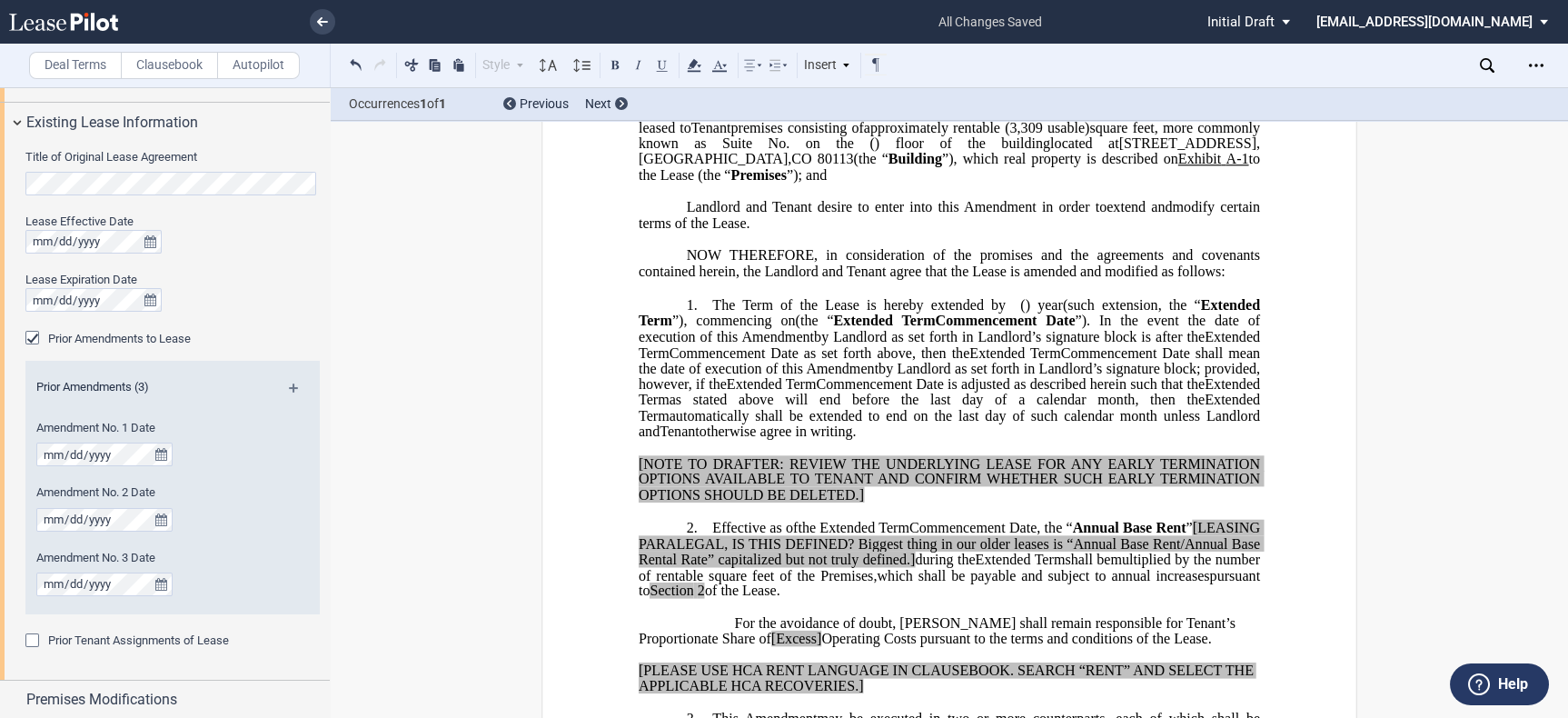
click at [685, 104] on span "as" at bounding box center [680, 95] width 12 height 17
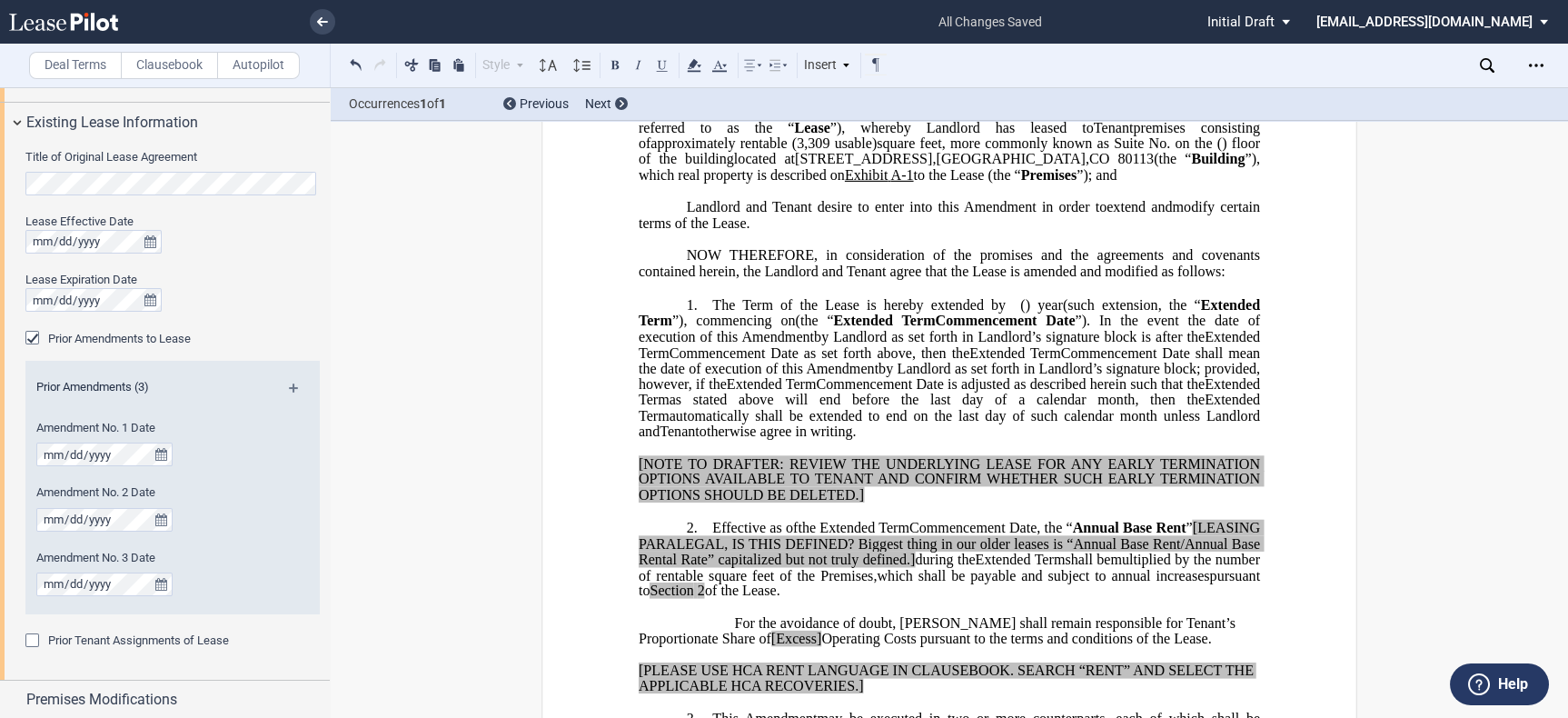
click at [728, 120] on span "and" at bounding box center [717, 112] width 21 height 17
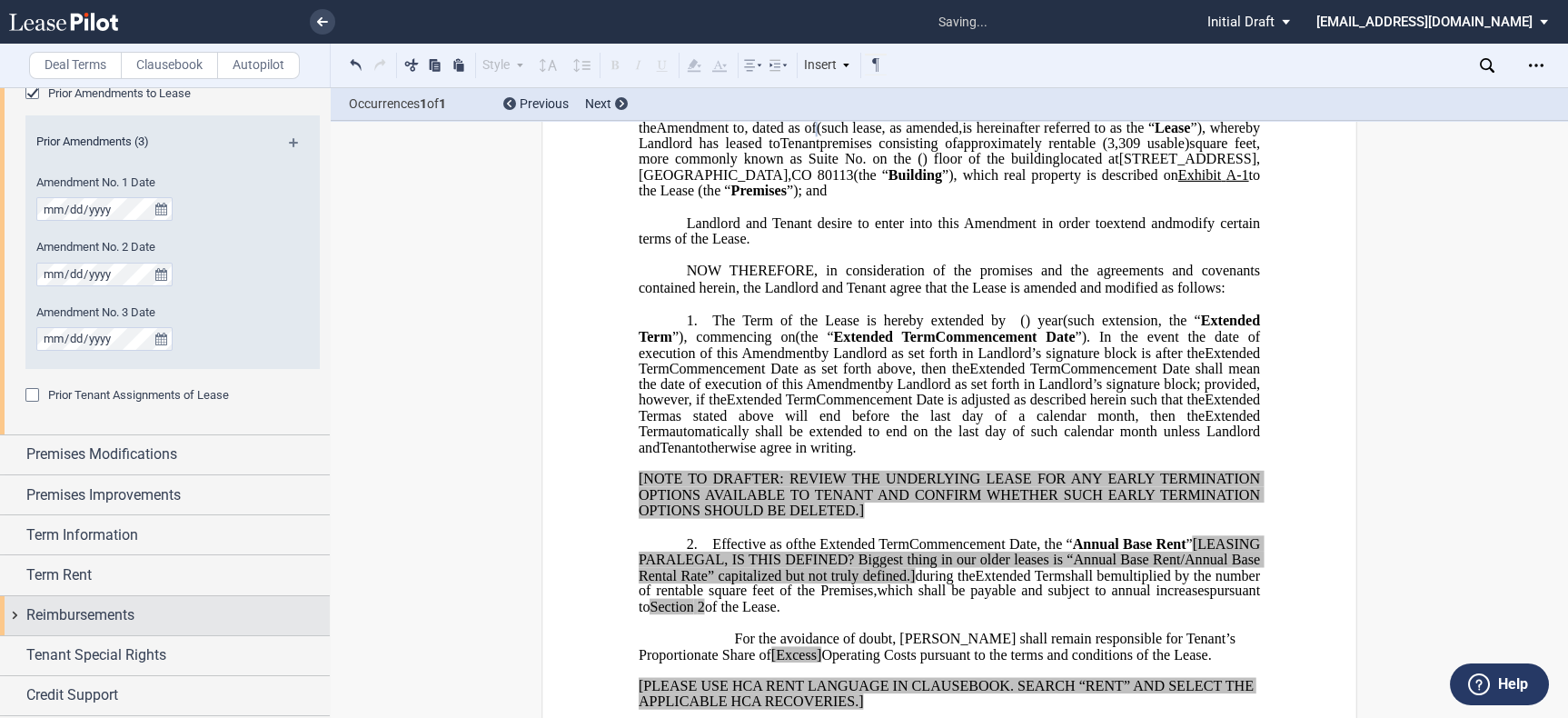
scroll to position [1117, 0]
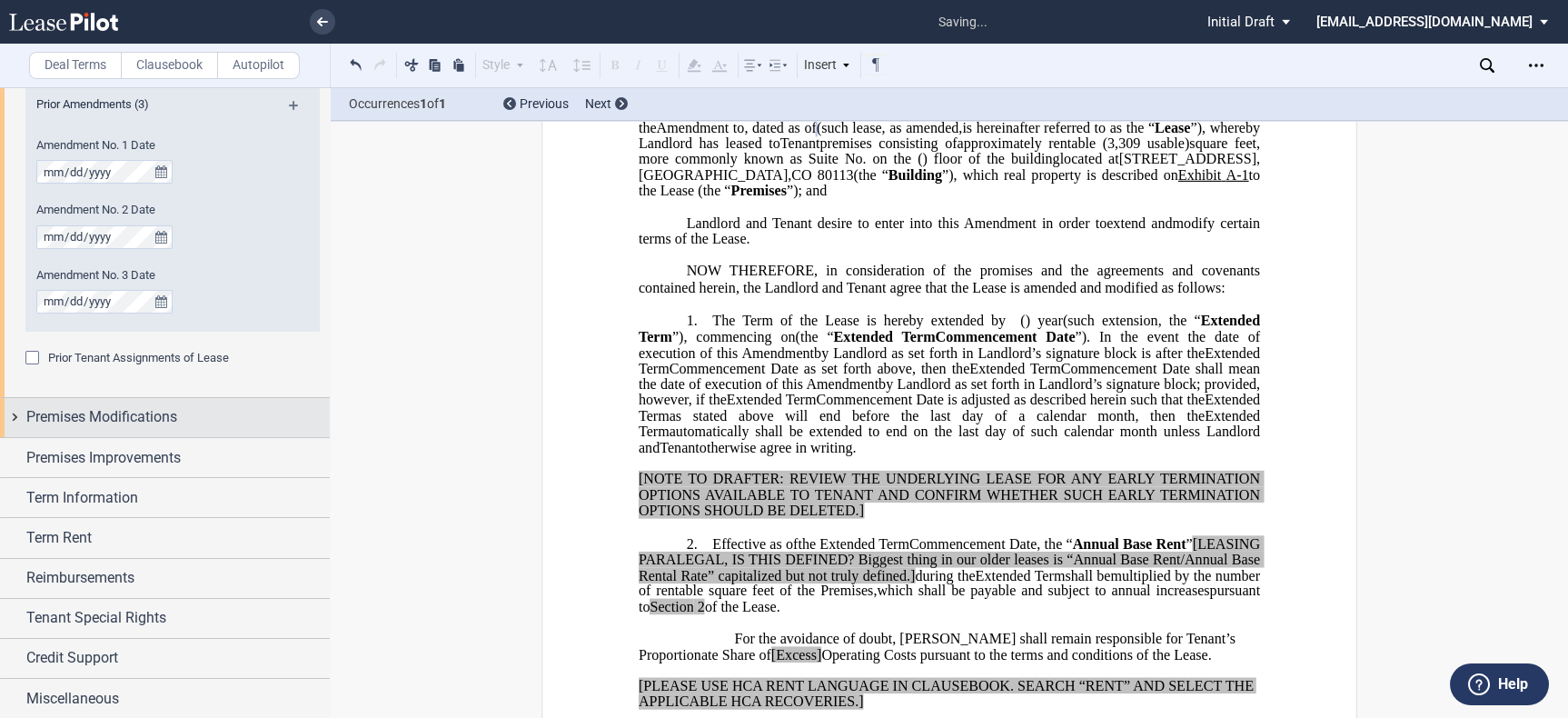
click at [168, 416] on span "Premises Modifications" at bounding box center [102, 417] width 151 height 22
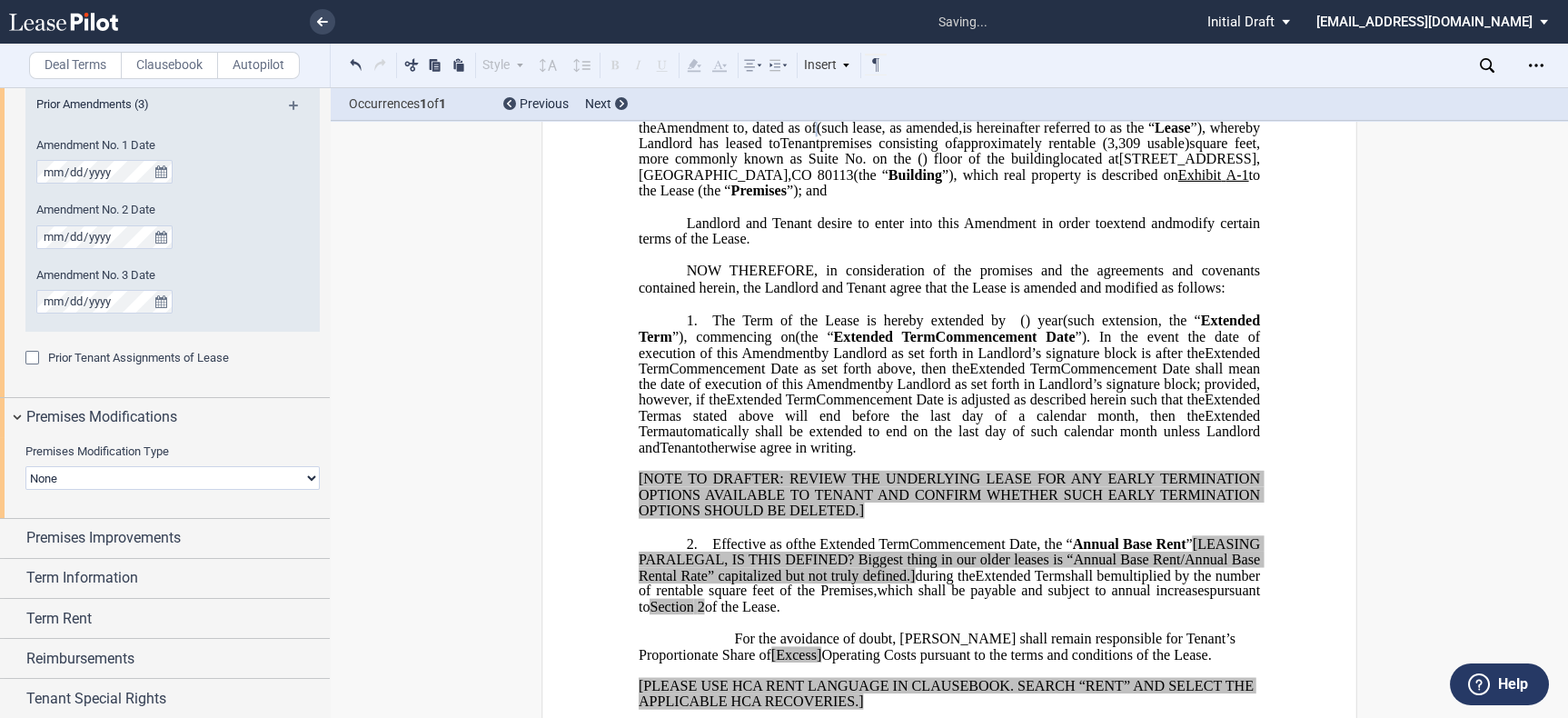
click at [123, 476] on select "None Expansion Relocation" at bounding box center [173, 478] width 294 height 24
select select "relocation"
click at [26, 466] on select "None Expansion Relocation" at bounding box center [173, 478] width 294 height 24
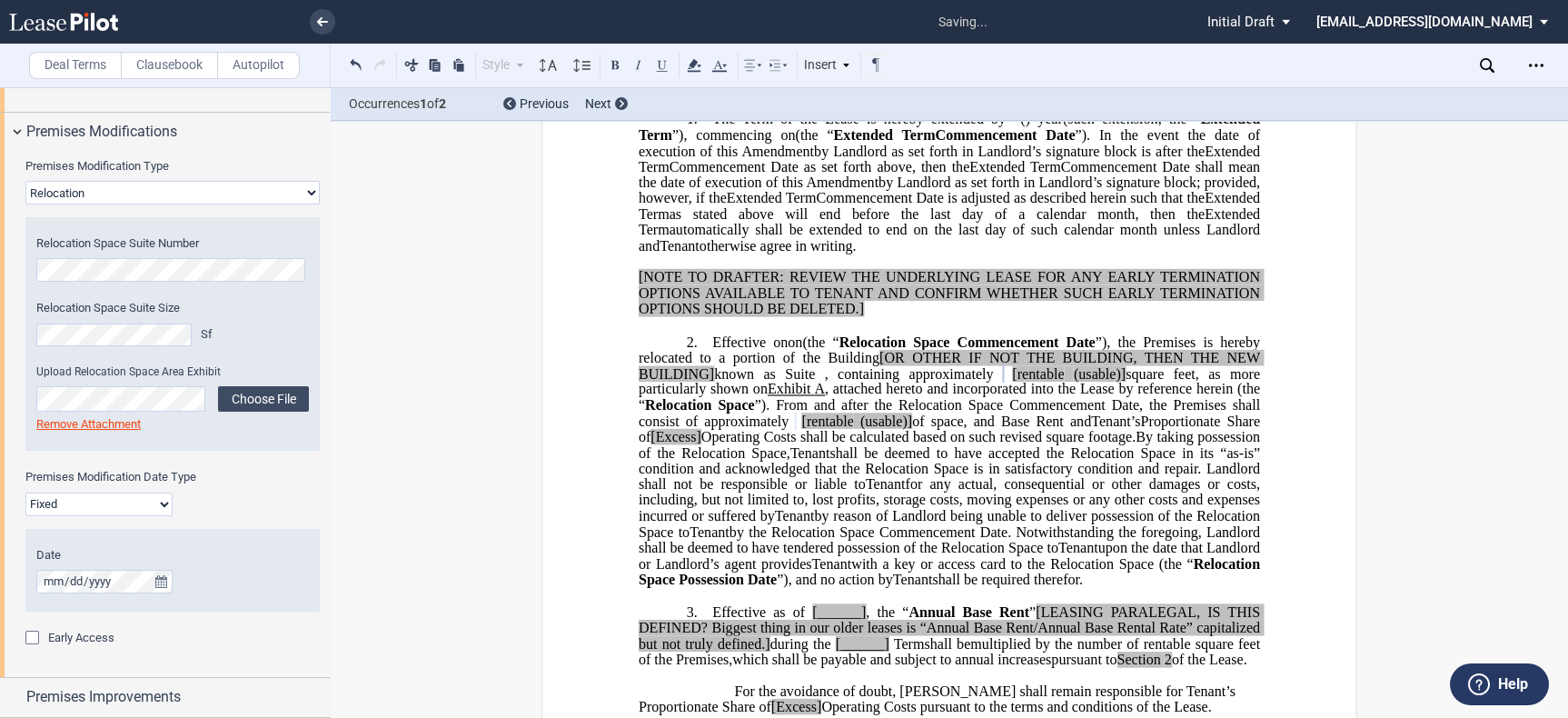
scroll to position [1420, 0]
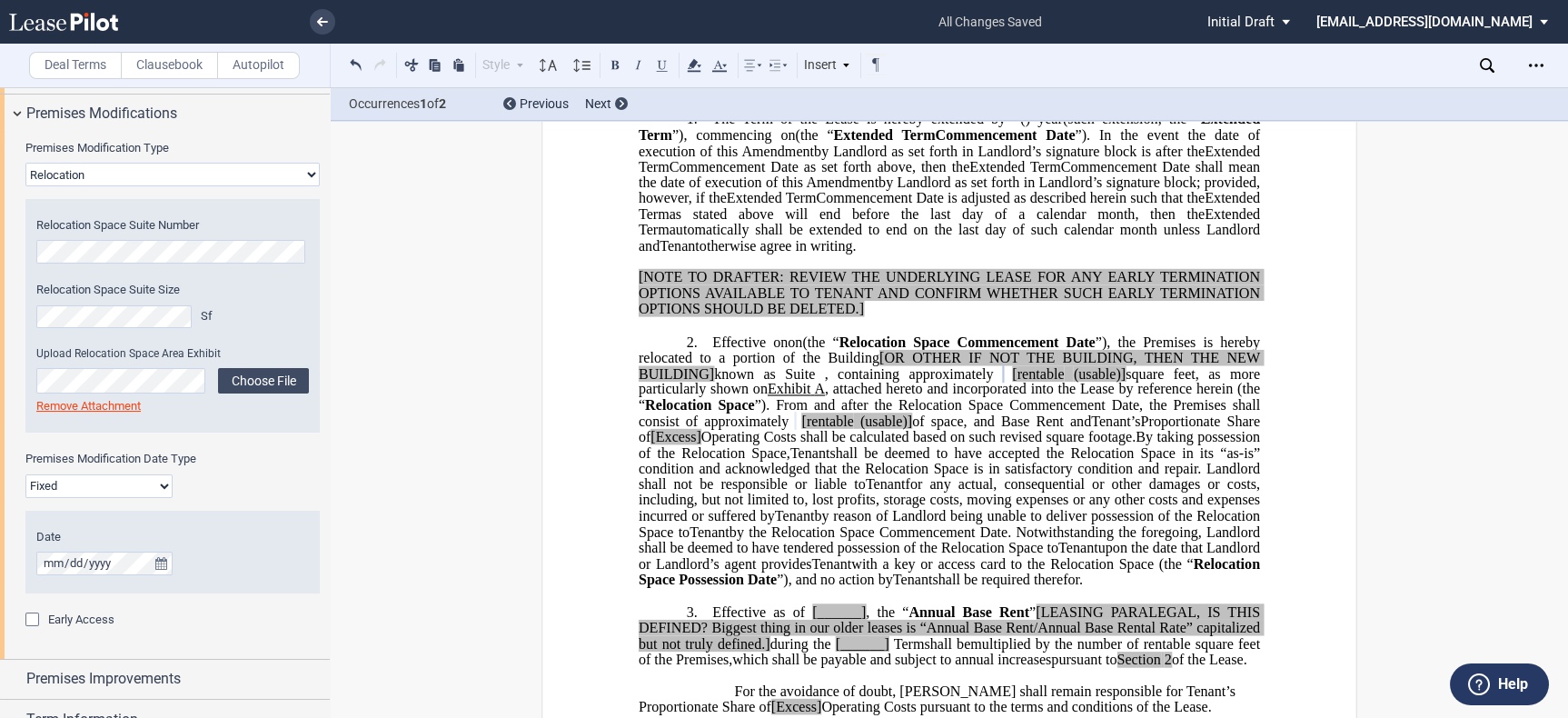
click at [144, 487] on select "Fixed Floating" at bounding box center [99, 486] width 147 height 24
select select "floating"
click at [26, 474] on select "Fixed Floating" at bounding box center [99, 486] width 147 height 24
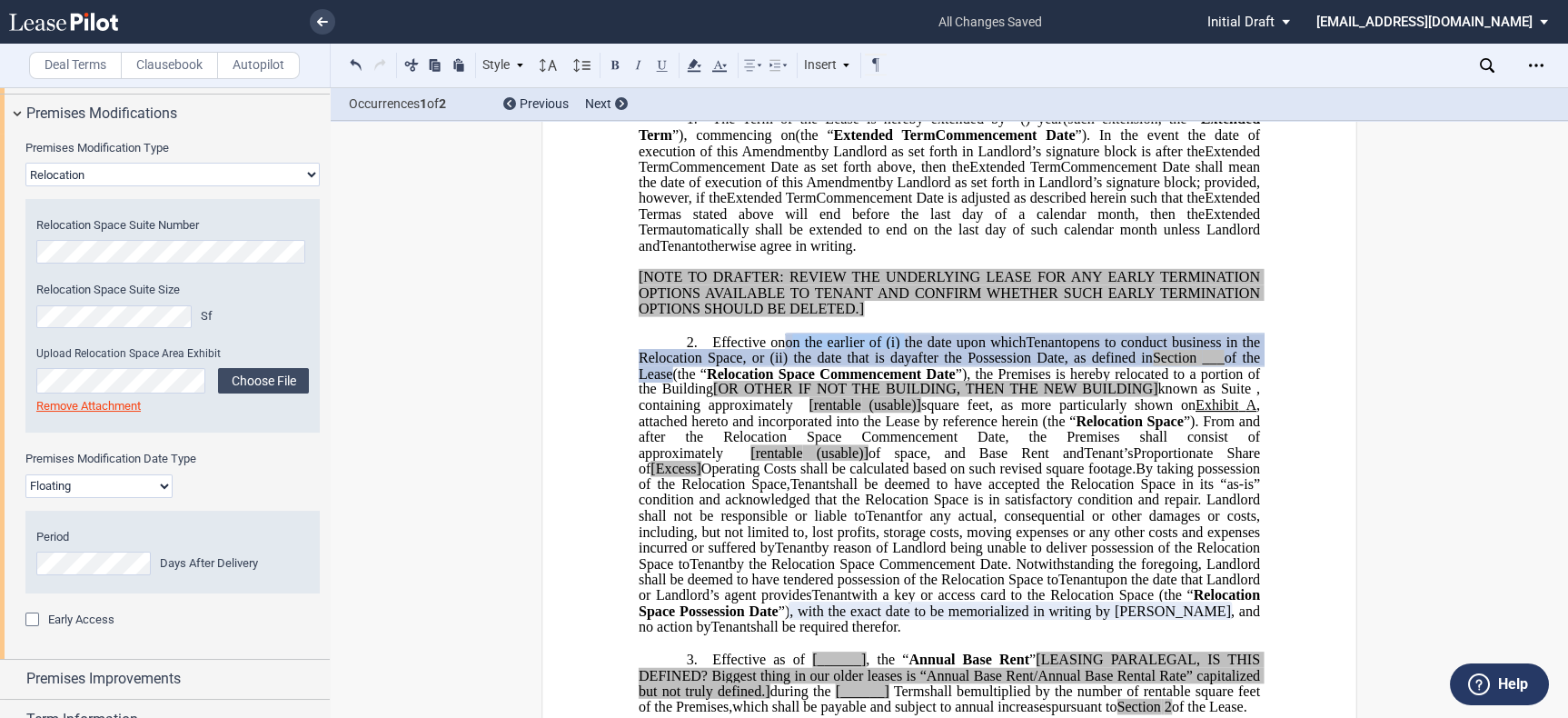
drag, startPoint x: 900, startPoint y: 386, endPoint x: 784, endPoint y: 393, distance: 116.2
click at [785, 350] on span "on the earlier of (i) the date upon which" at bounding box center [906, 342] width 241 height 17
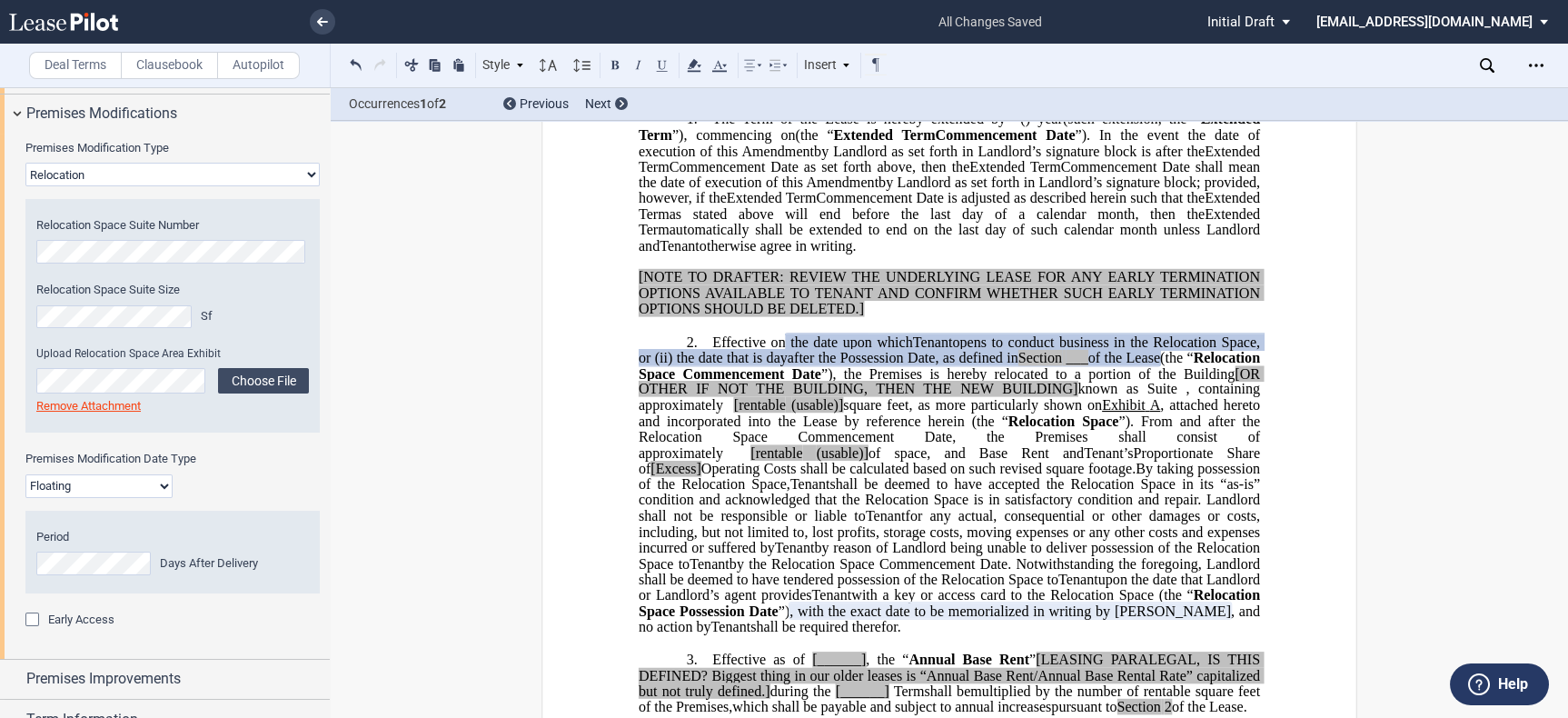
click at [913, 350] on span "Tenant" at bounding box center [933, 342] width 40 height 17
click at [867, 350] on span "the date upon which" at bounding box center [852, 342] width 123 height 17
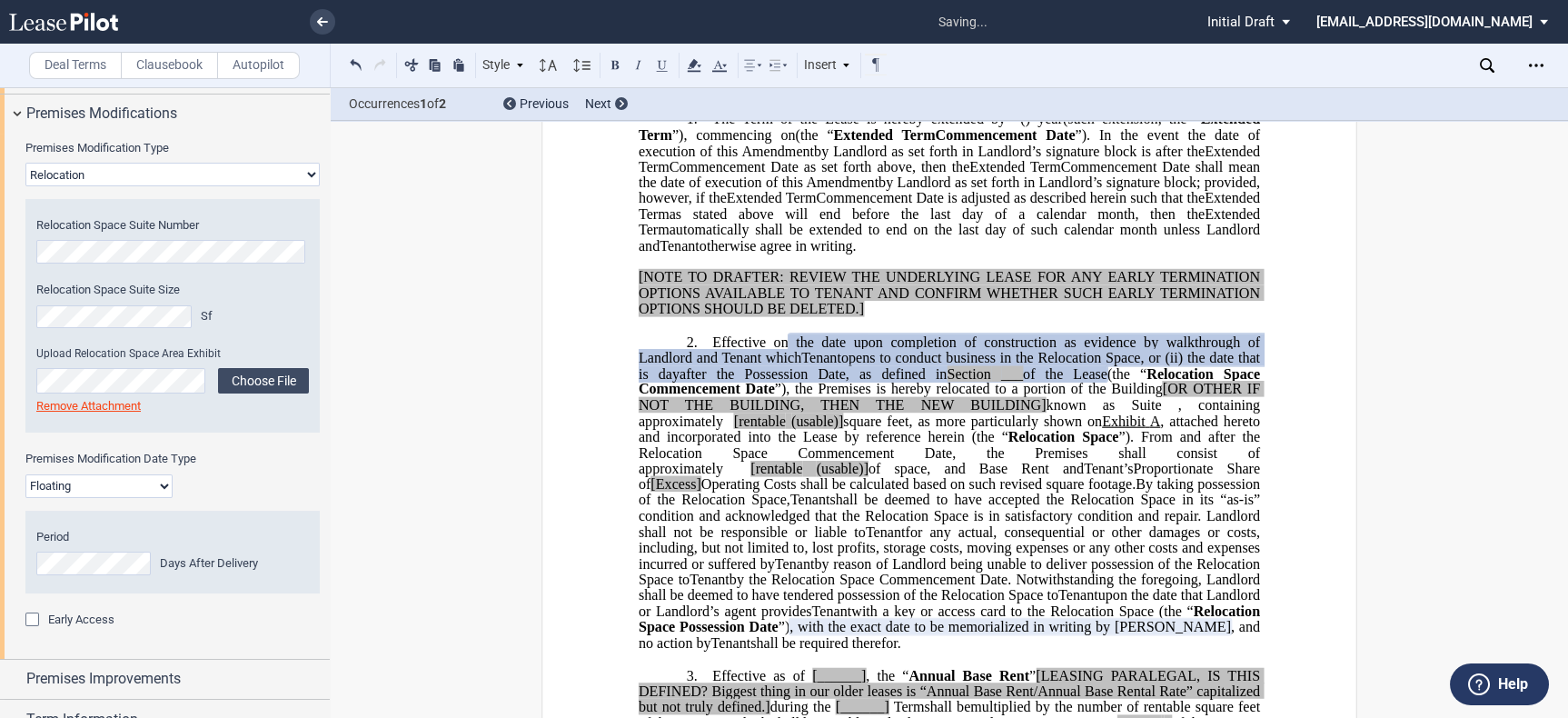
click at [1163, 365] on span "the date upon completion of construction as evidence by walkthrough of Landlord…" at bounding box center [951, 350] width 625 height 32
drag, startPoint x: 764, startPoint y: 403, endPoint x: 1110, endPoint y: 415, distance: 346.2
click at [1110, 415] on p "2. Effective on on ﻿ ﻿ the date upon completion of construction as evidence by …" at bounding box center [949, 493] width 621 height 318
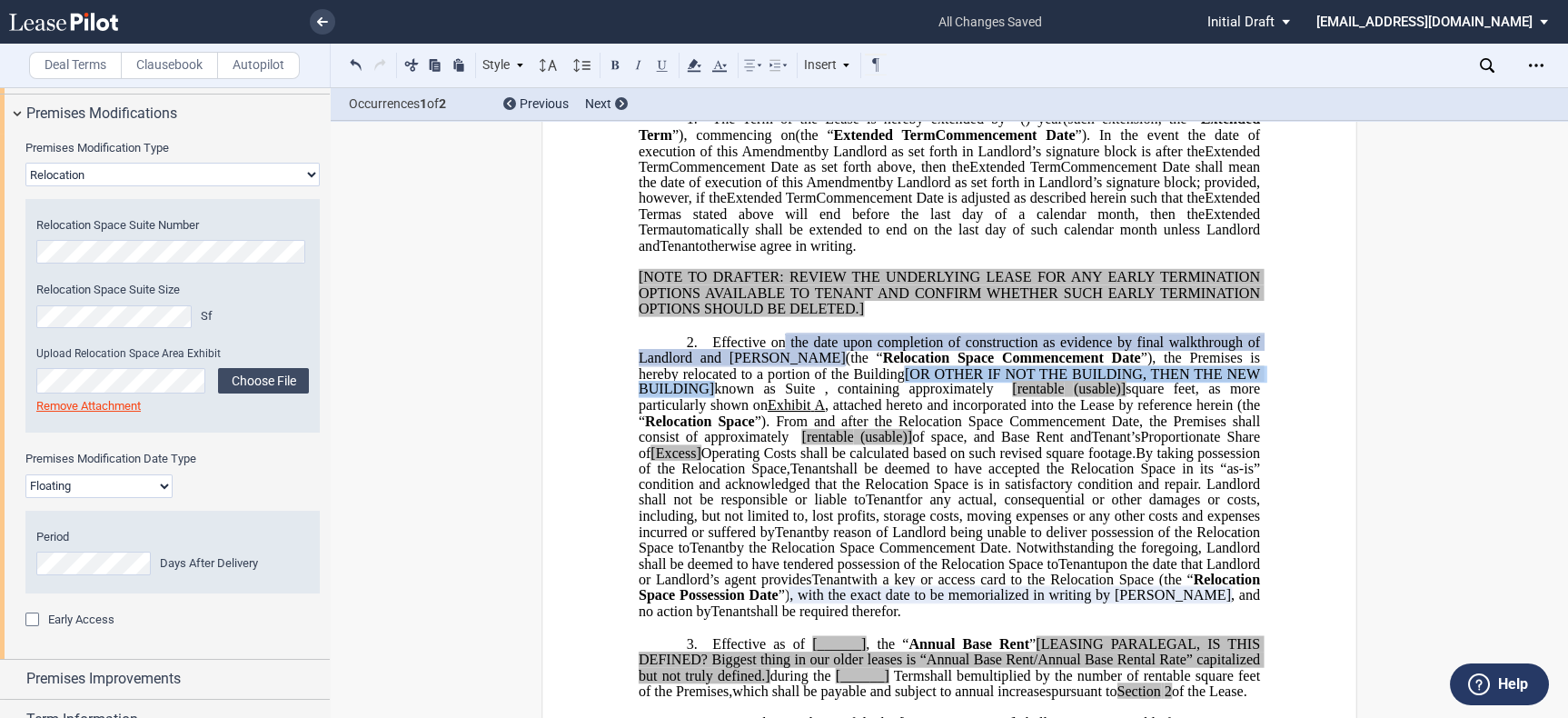
drag, startPoint x: 810, startPoint y: 423, endPoint x: 1256, endPoint y: 418, distance: 446.0
click at [1256, 418] on span "(the “ Relocation Space Commencement Date ”), the Premises is hereby relocated …" at bounding box center [951, 397] width 625 height 96
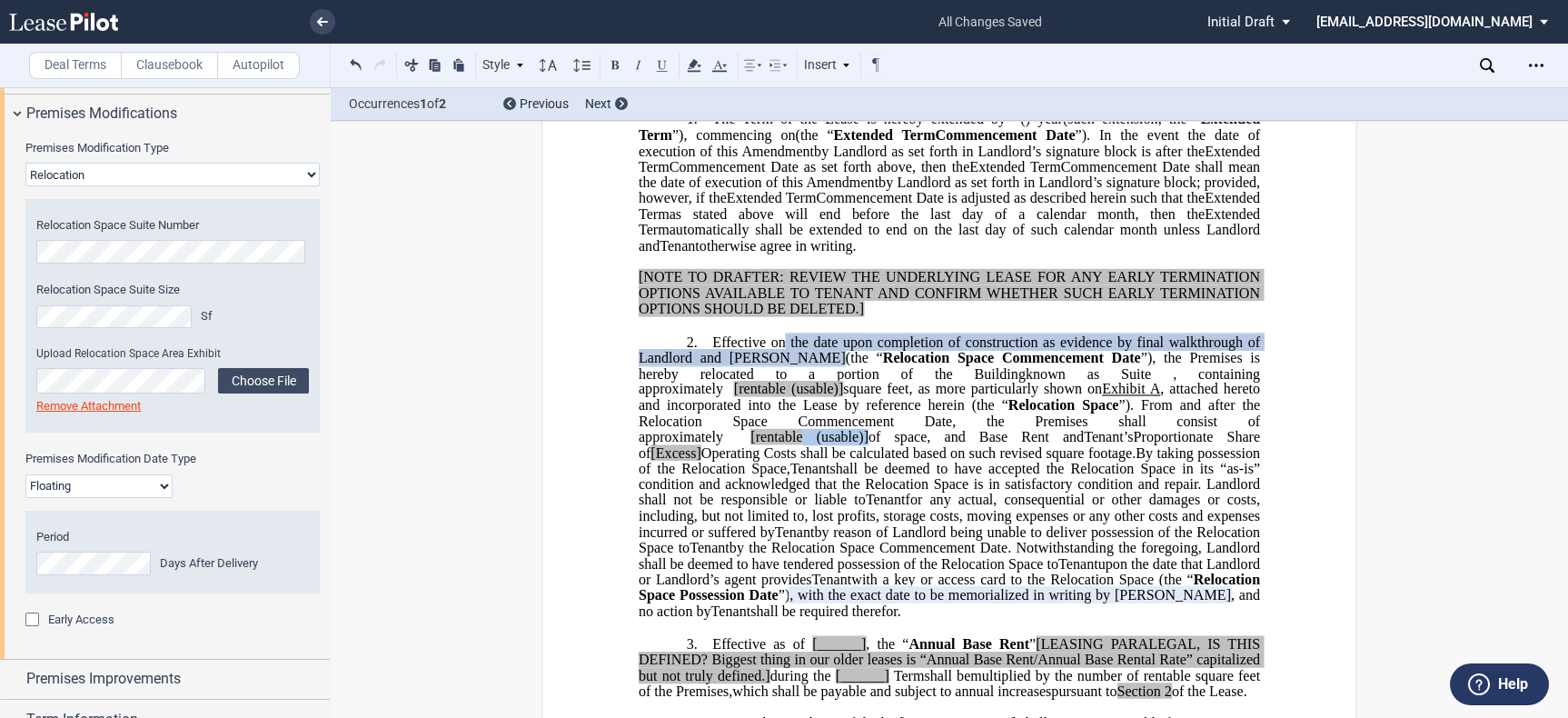
drag, startPoint x: 1062, startPoint y: 469, endPoint x: 1005, endPoint y: 466, distance: 57.1
click at [1005, 445] on span "(the “ Relocation Space Commencement Date ”), the Premises is hereby relocated …" at bounding box center [951, 397] width 625 height 96
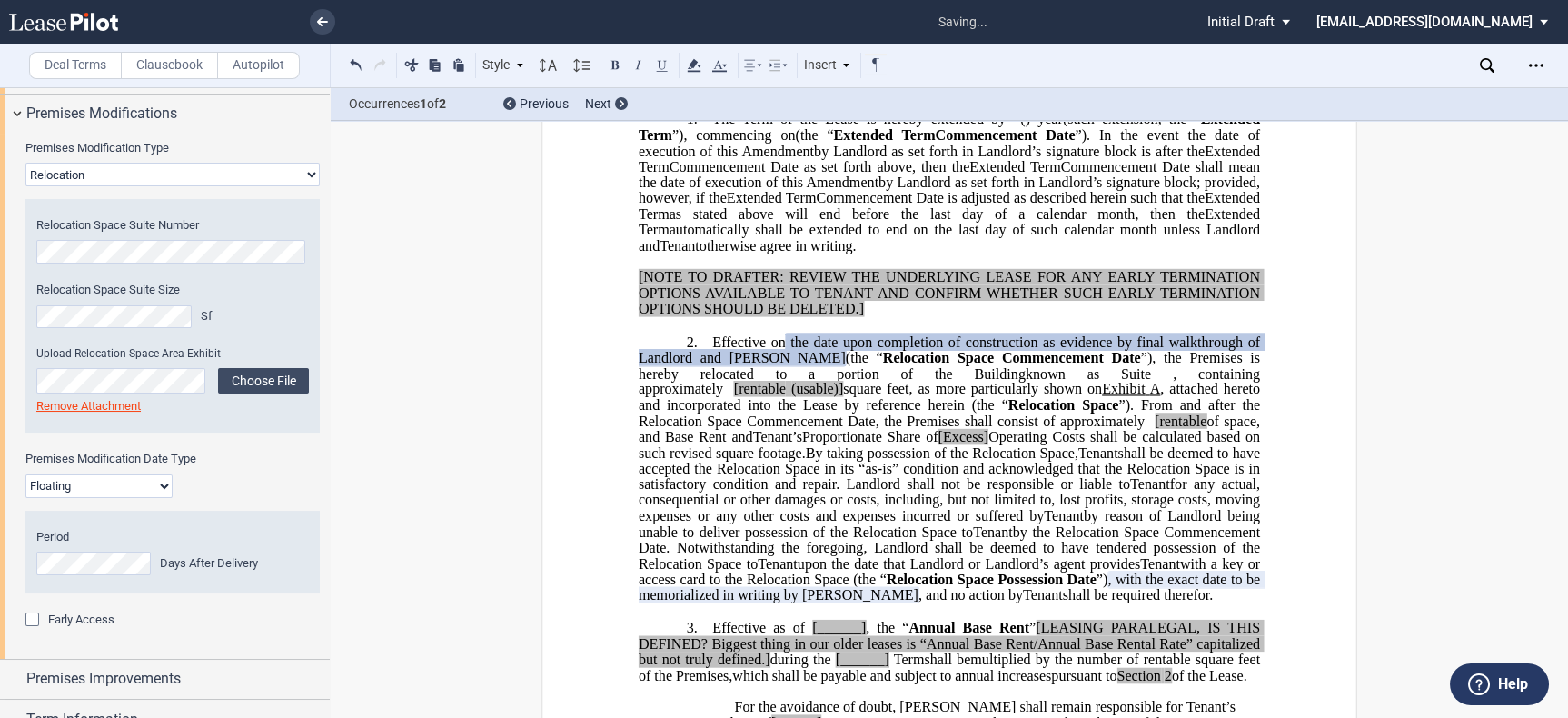
click at [1155, 429] on span "[rentable" at bounding box center [1181, 421] width 51 height 17
click at [786, 397] on span "[rentable" at bounding box center [760, 388] width 51 height 17
click at [1082, 397] on span "square feet, as more particularly shown on" at bounding box center [957, 388] width 249 height 17
drag, startPoint x: 841, startPoint y: 485, endPoint x: 784, endPoint y: 485, distance: 57.0
click at [784, 460] on span "Proportionate Share of [Excess] Operating Costs shall be calculated based on su…" at bounding box center [951, 444] width 625 height 32
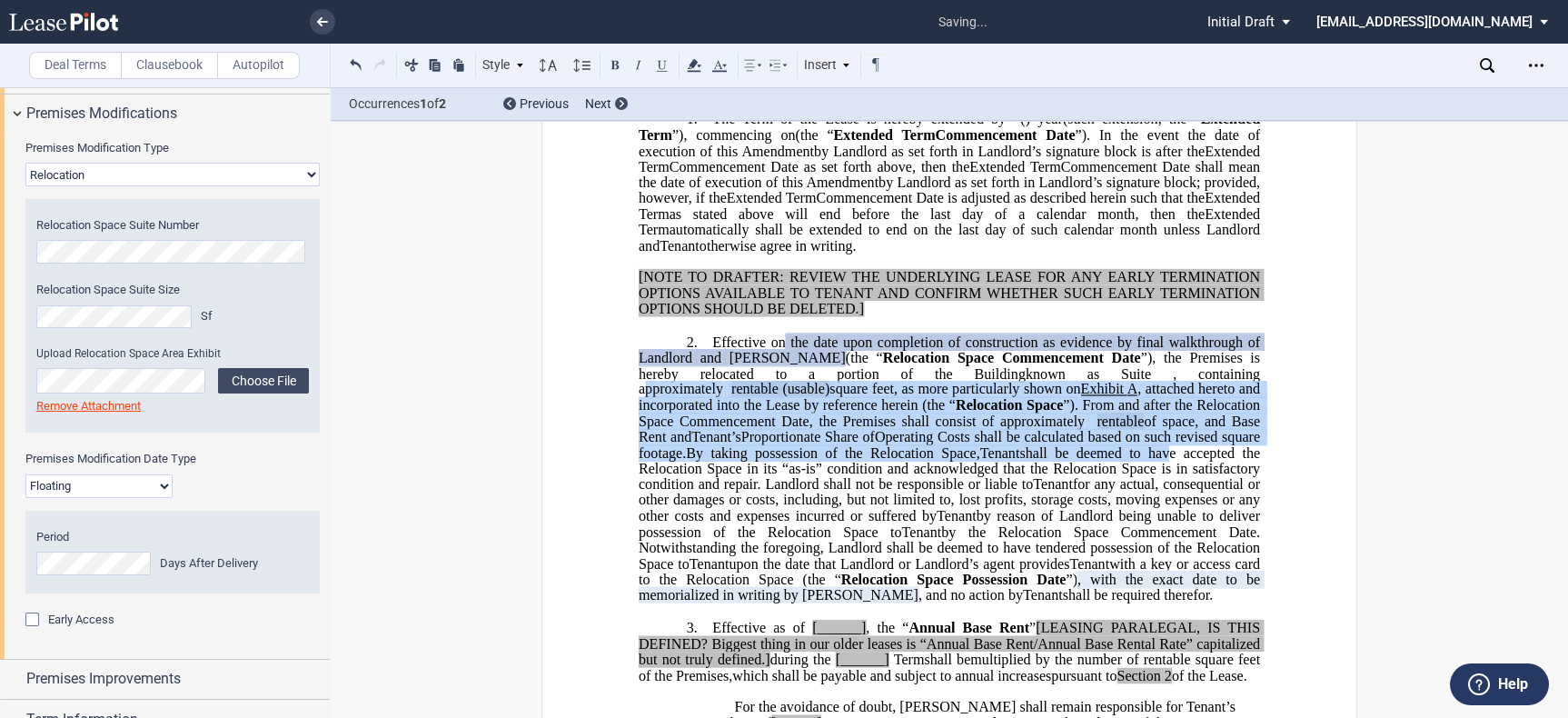
drag, startPoint x: 1025, startPoint y: 487, endPoint x: 997, endPoint y: 422, distance: 70.8
click at [997, 422] on p "2. Effective on on ﻿ ﻿ the date upon completion of construction as evidence by …" at bounding box center [949, 468] width 621 height 270
click at [700, 67] on icon at bounding box center [695, 65] width 22 height 22
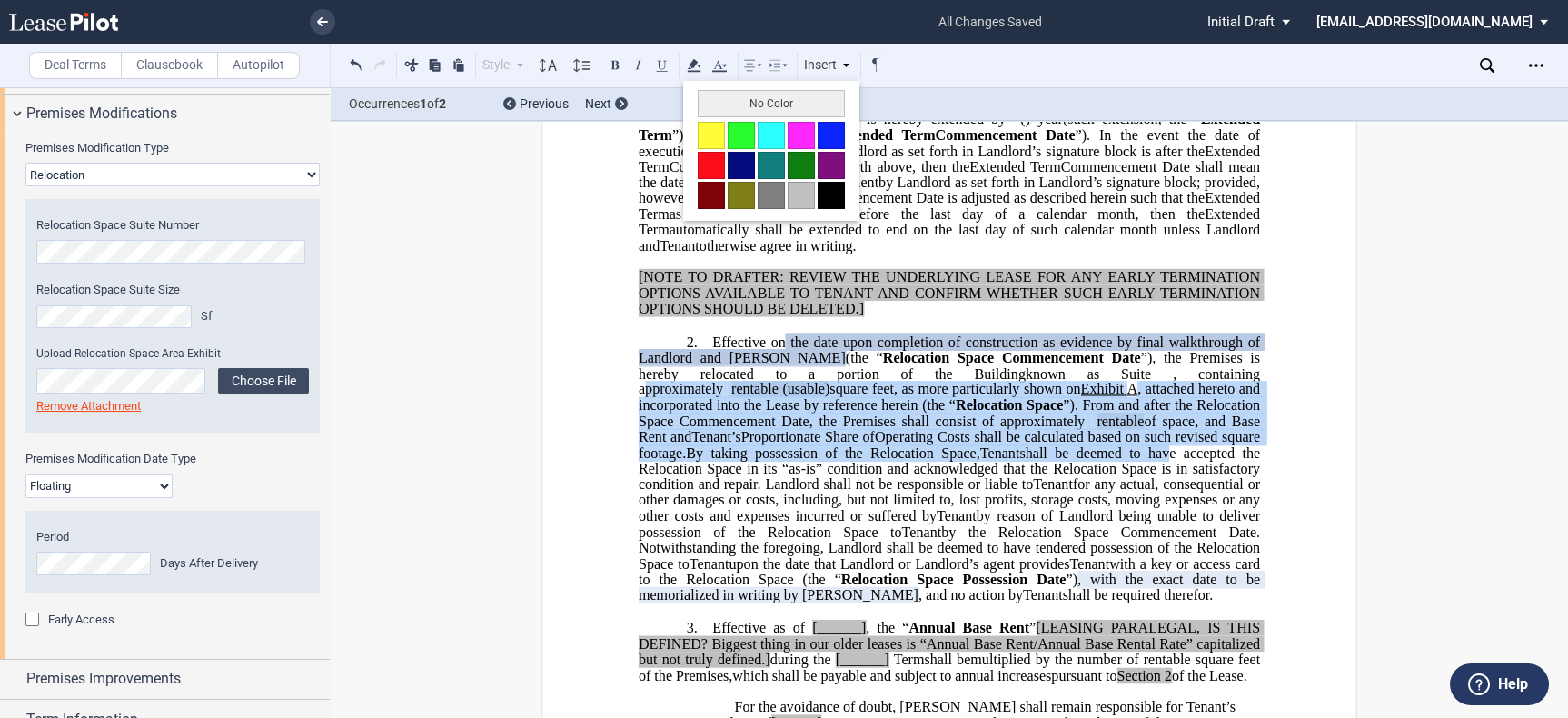
click at [757, 102] on button "No Color" at bounding box center [771, 104] width 147 height 28
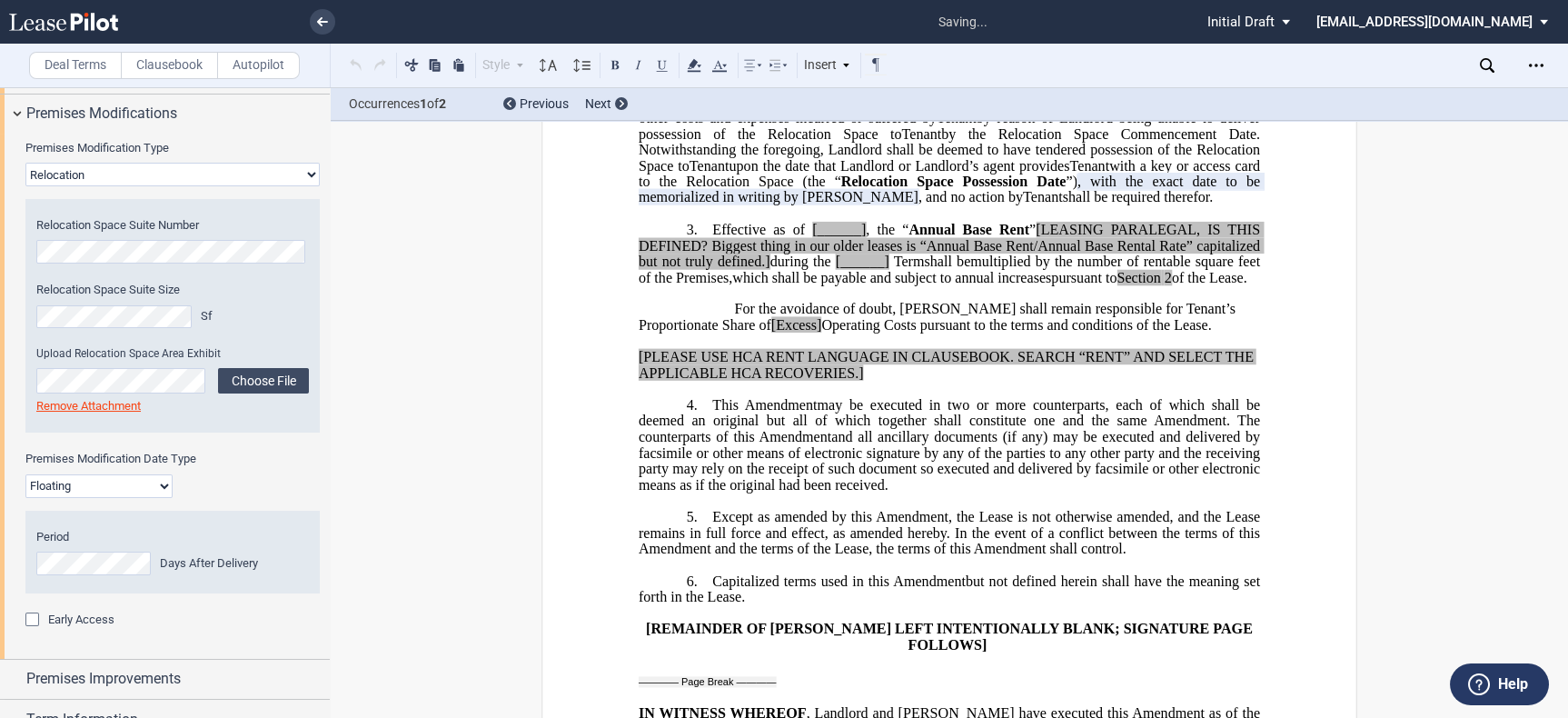
scroll to position [838, 0]
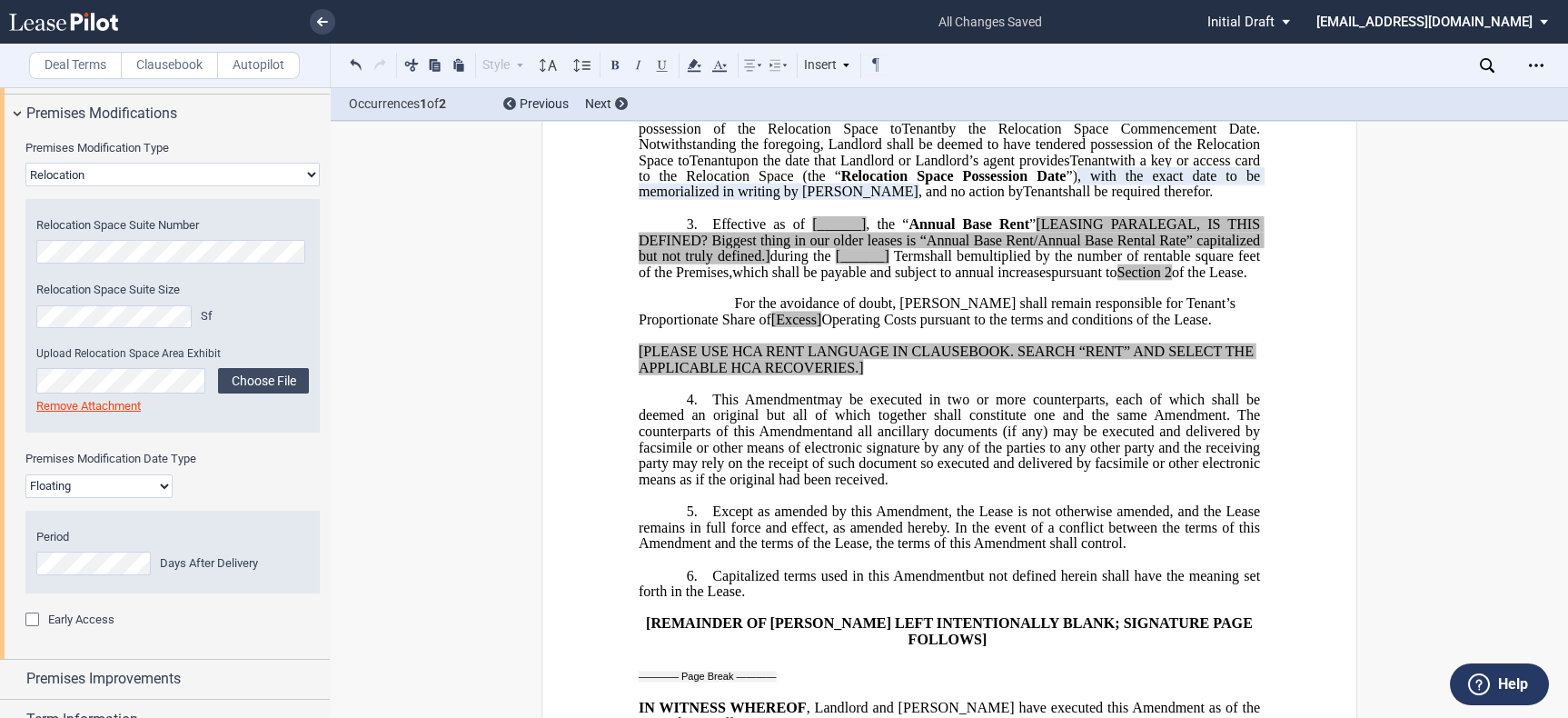
drag, startPoint x: 439, startPoint y: 654, endPoint x: 434, endPoint y: 629, distance: 25.5
click at [439, 654] on div "﻿ ﻿ ﻿ FIRST AMENDMENT TO ﻿ ﻿ ASSIGNMENT, ASSUMPTION AND ﻿ ﻿ FIRST AMENDMENT TO …" at bounding box center [949, 388] width 1238 height 2161
